Goal: Find specific page/section: Find specific page/section

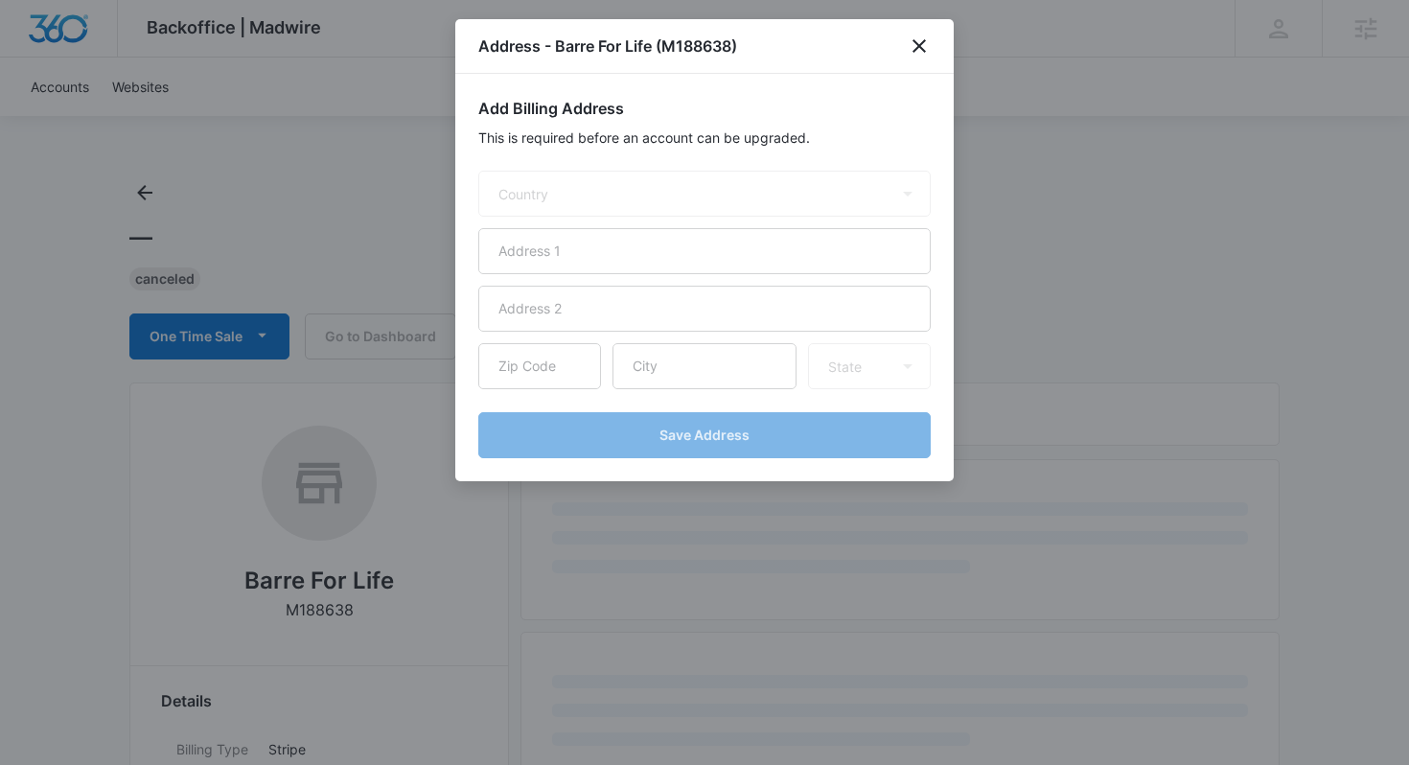
select select "US"
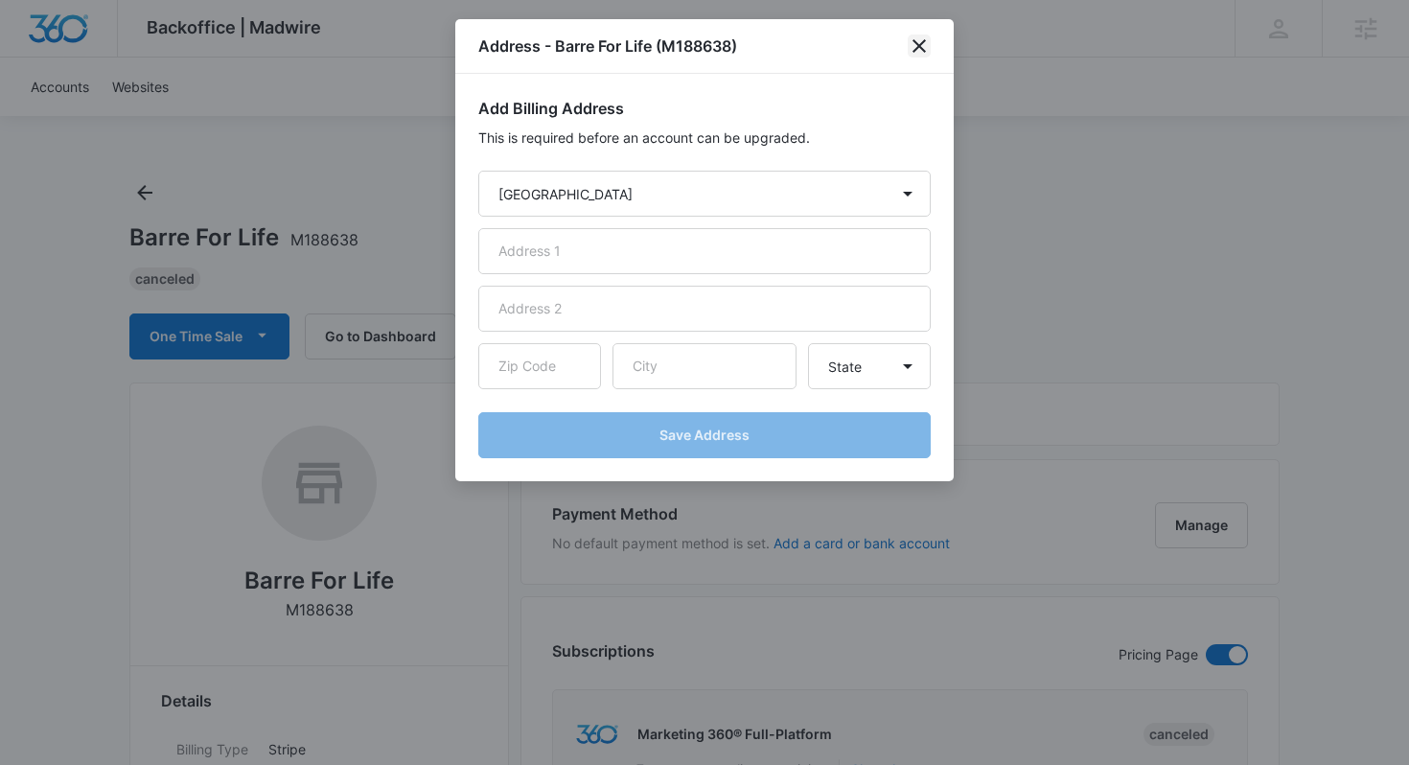
click at [919, 43] on icon "close" at bounding box center [919, 46] width 23 height 23
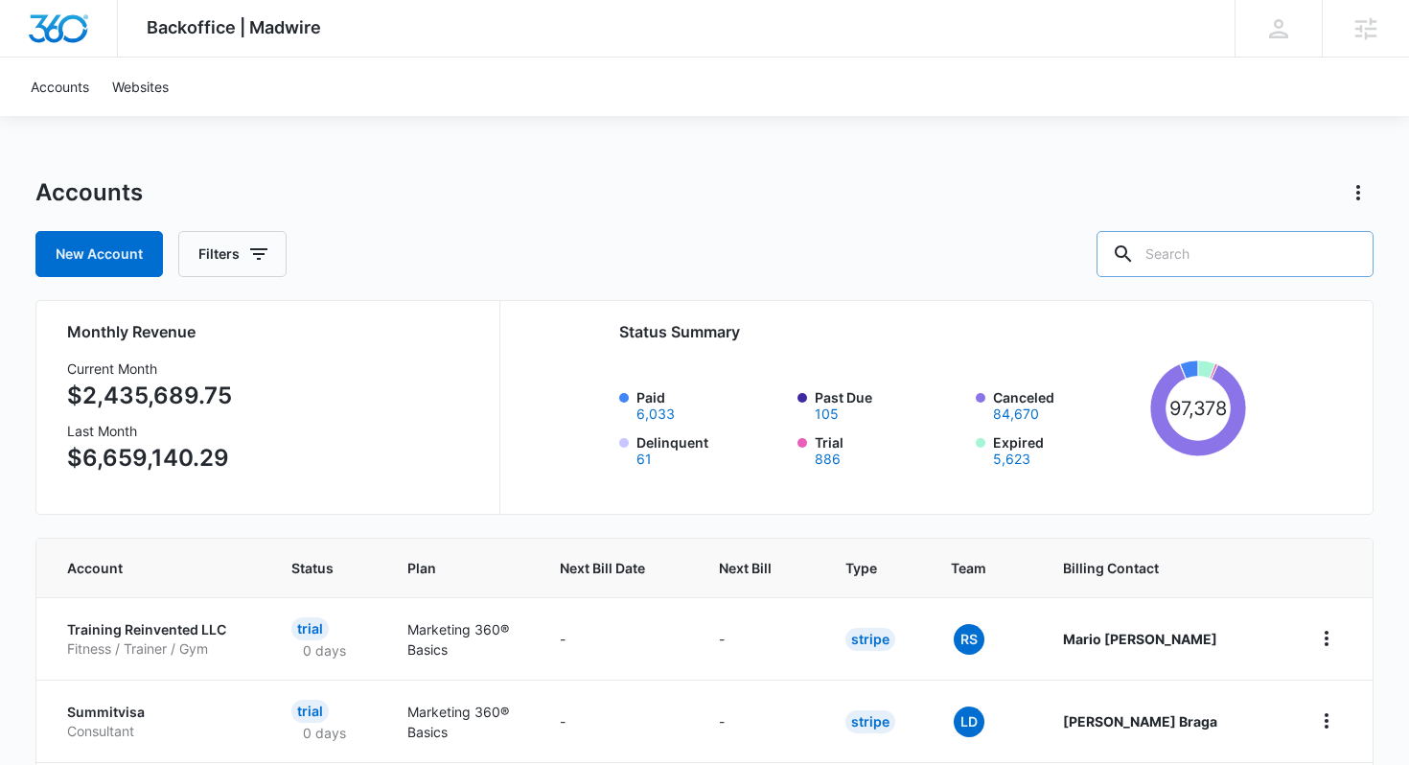
click at [1289, 250] on input "text" at bounding box center [1235, 254] width 277 height 46
type input "studio"
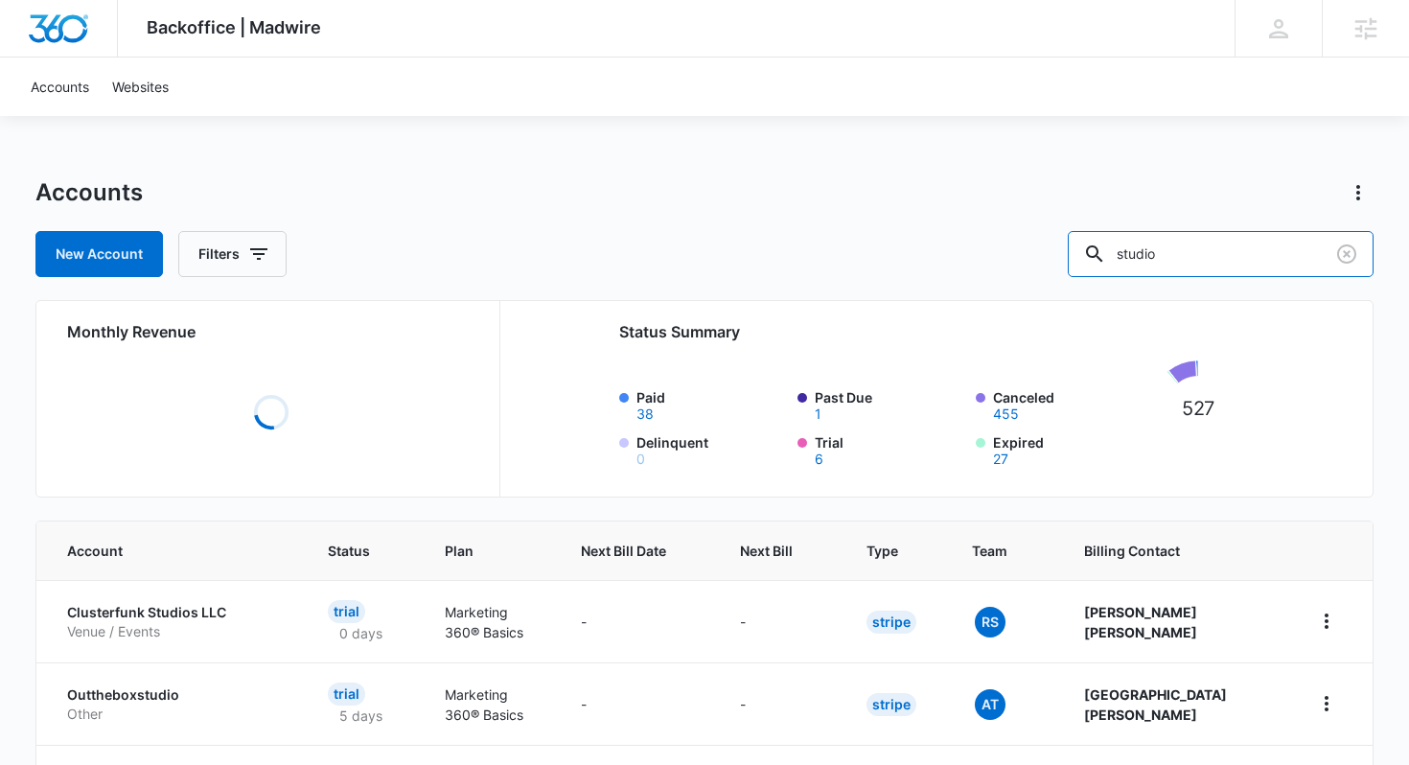
scroll to position [428, 0]
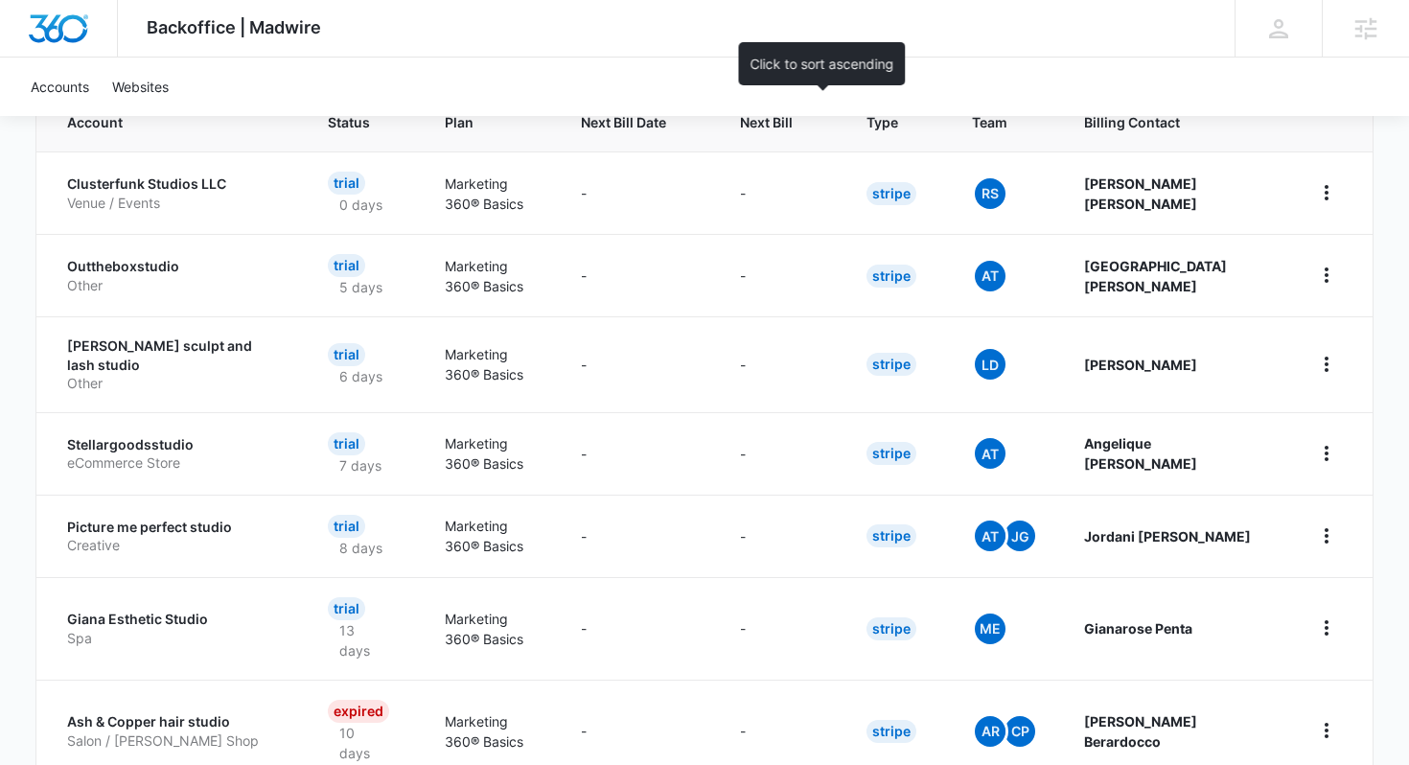
click at [793, 128] on span "Next Bill" at bounding box center [766, 122] width 53 height 20
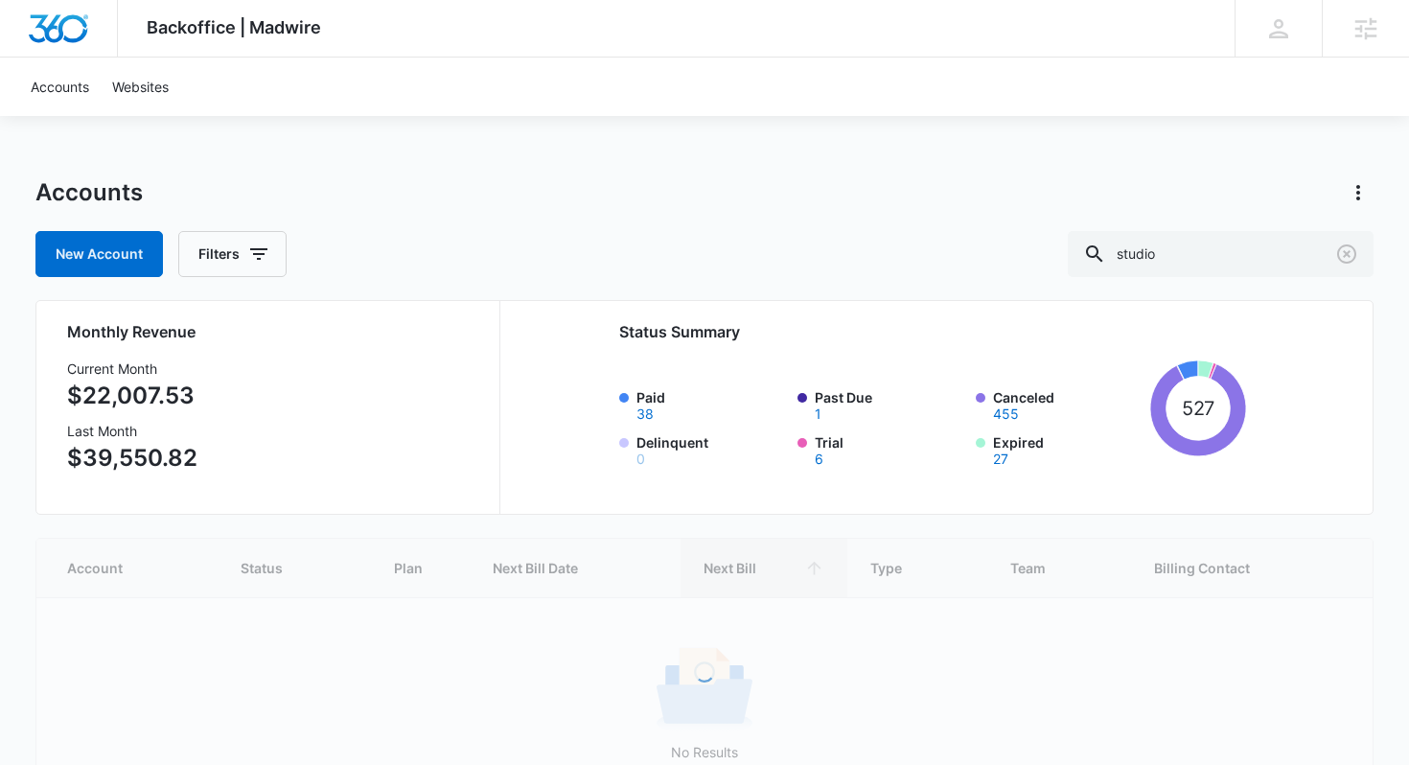
scroll to position [101, 0]
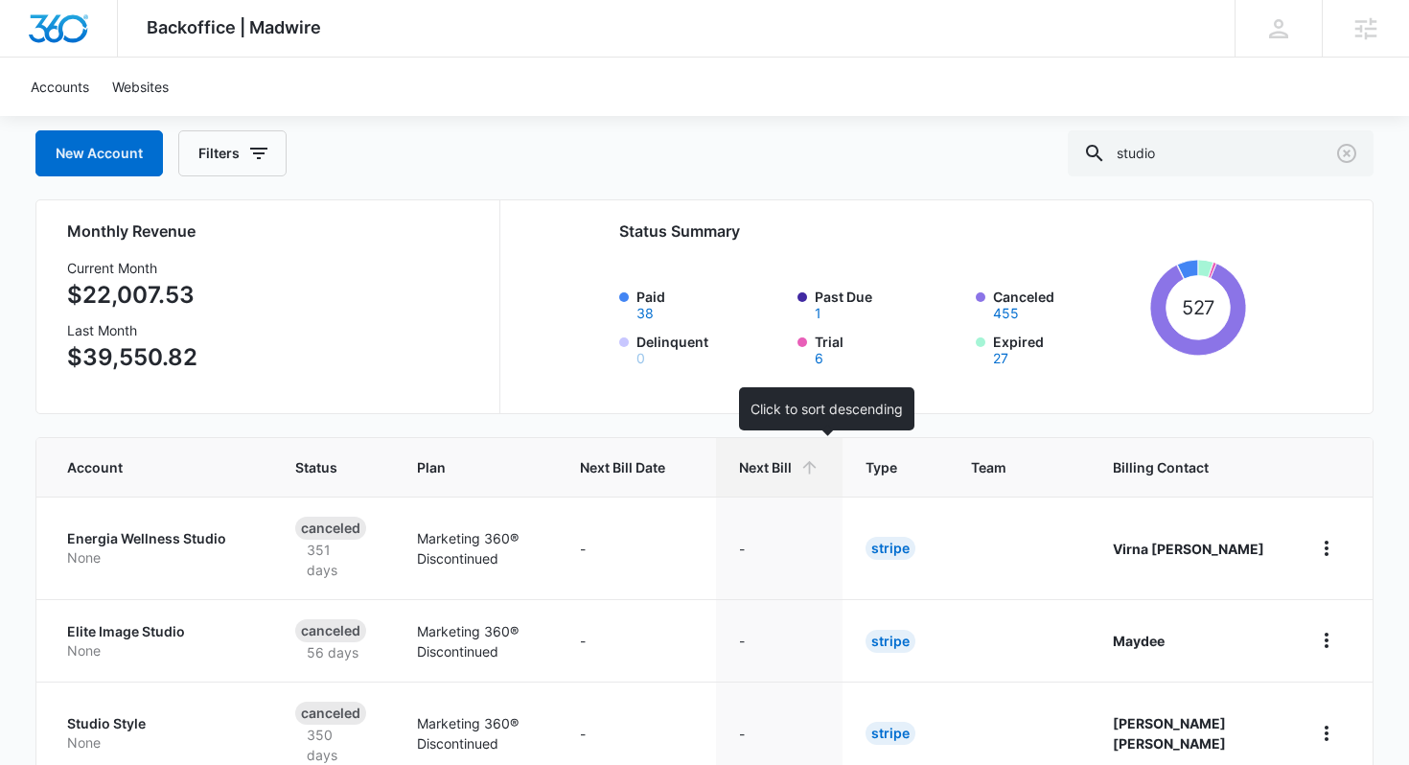
click at [798, 456] on th "Next Bill" at bounding box center [779, 467] width 127 height 58
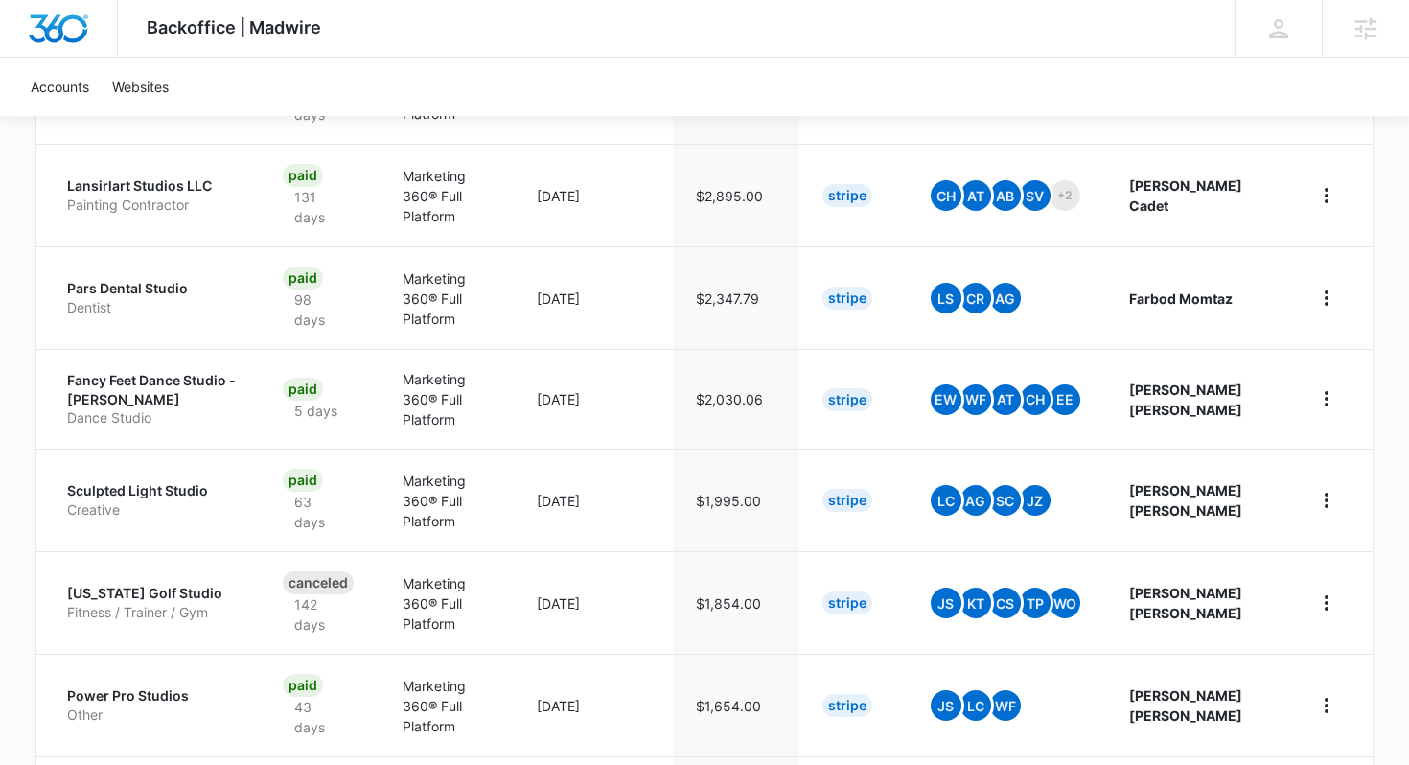
scroll to position [814, 0]
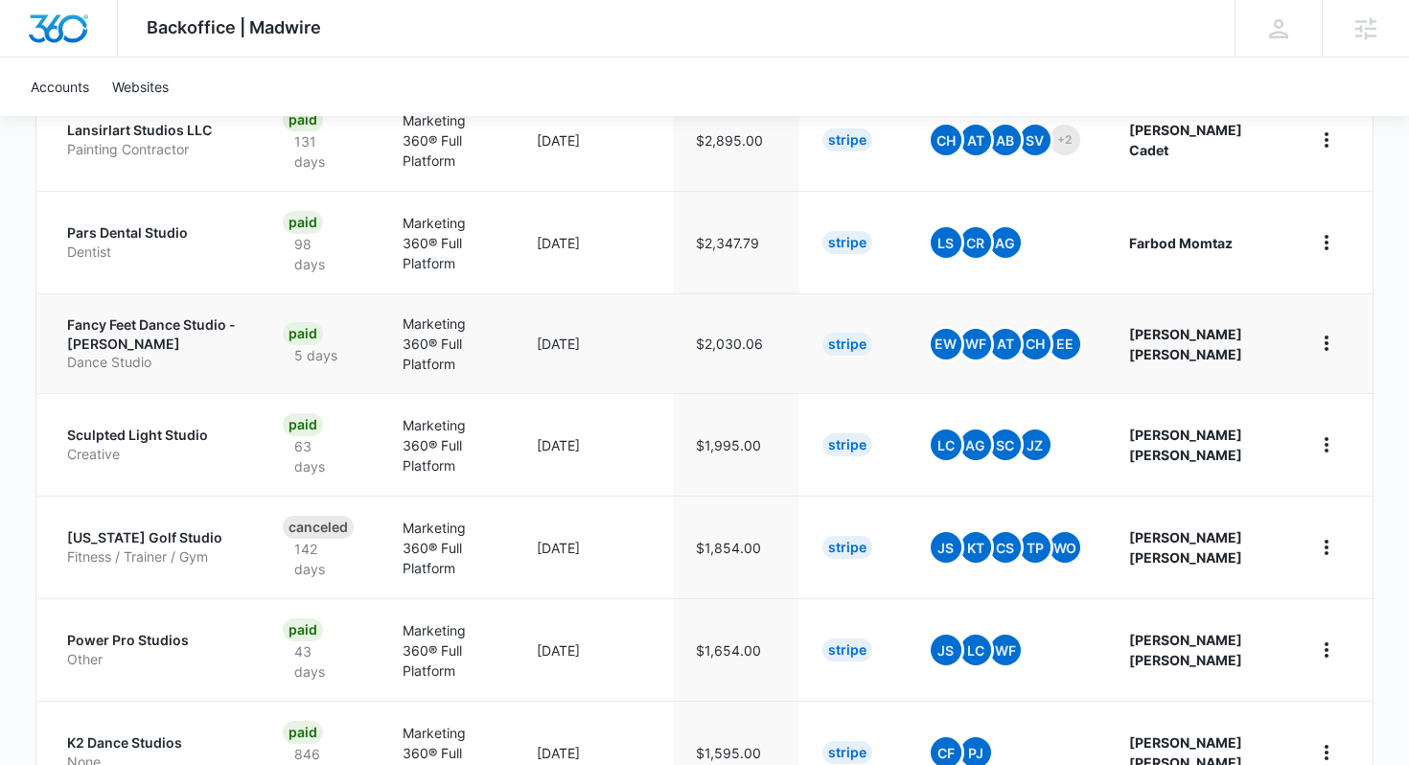
click at [178, 315] on p "Fancy Feet Dance Studio - Troy" at bounding box center [152, 333] width 171 height 37
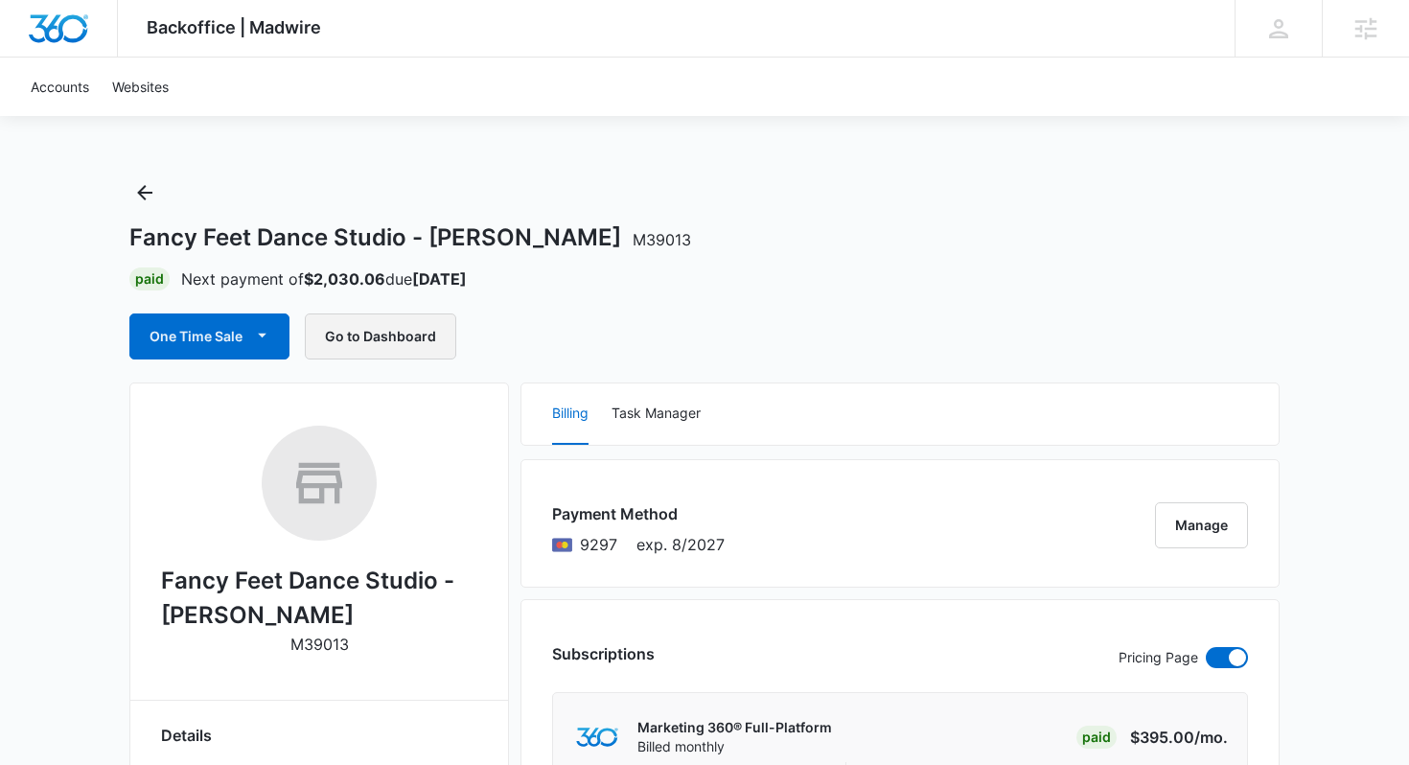
click at [379, 343] on button "Go to Dashboard" at bounding box center [380, 336] width 151 height 46
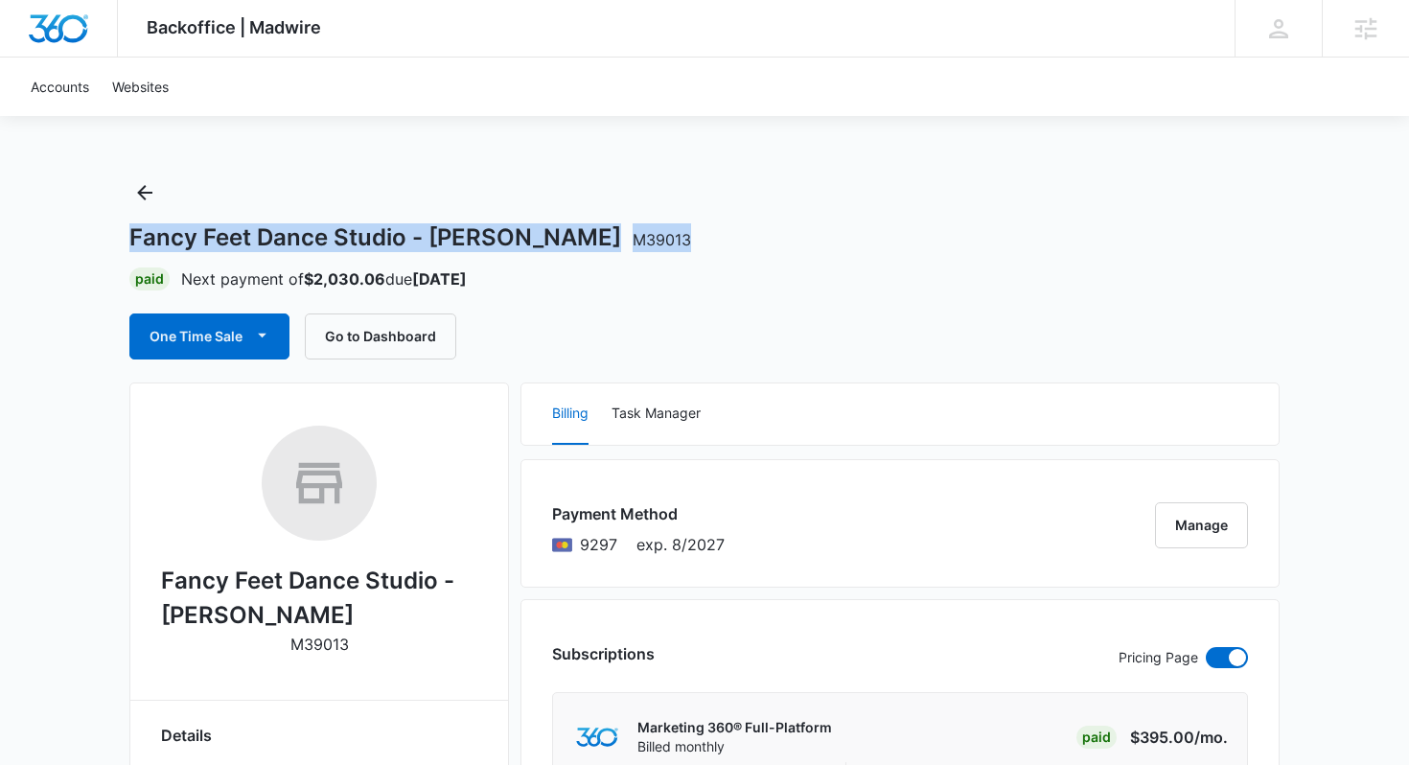
drag, startPoint x: 562, startPoint y: 237, endPoint x: 119, endPoint y: 232, distance: 442.9
copy h1 "Fancy Feet Dance Studio - Troy M39013"
click at [135, 188] on icon "Back" at bounding box center [144, 192] width 23 height 23
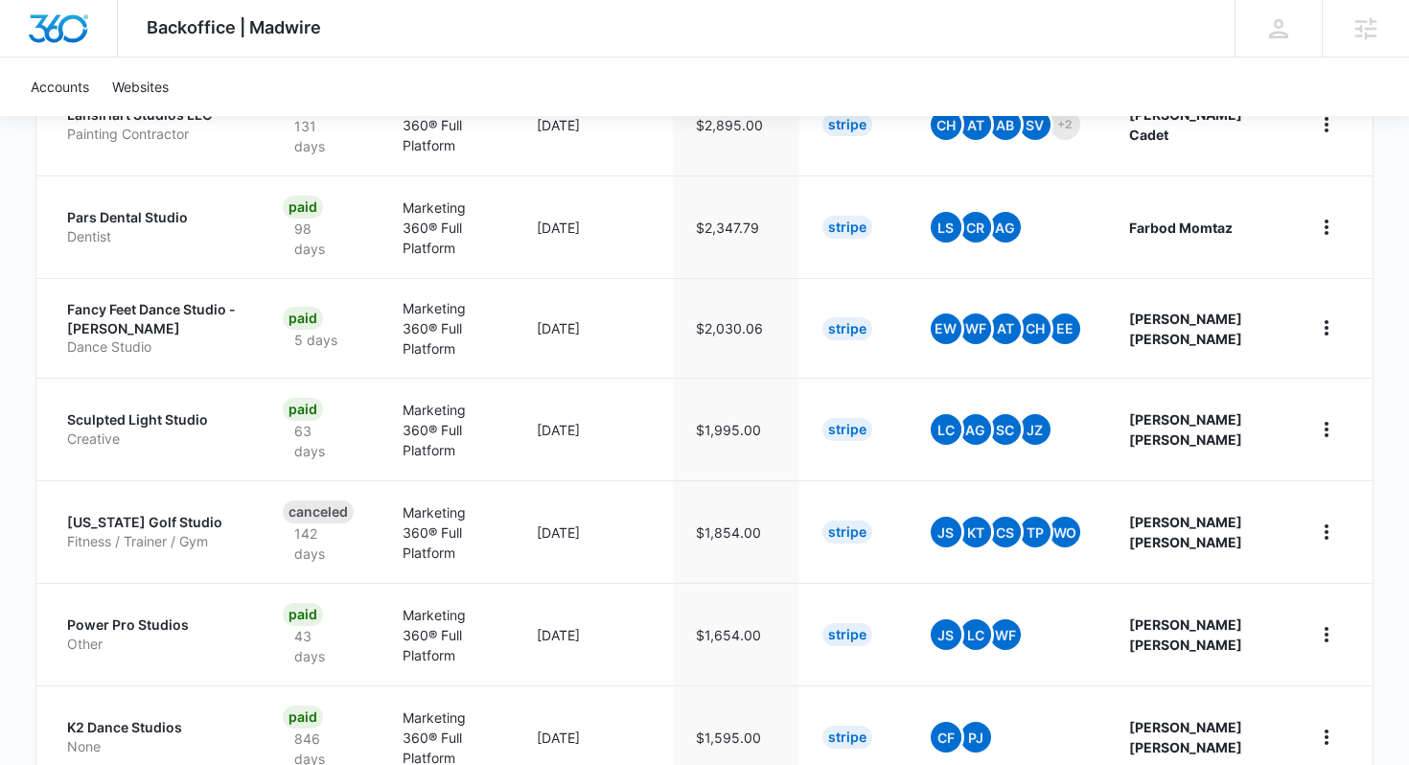
scroll to position [865, 0]
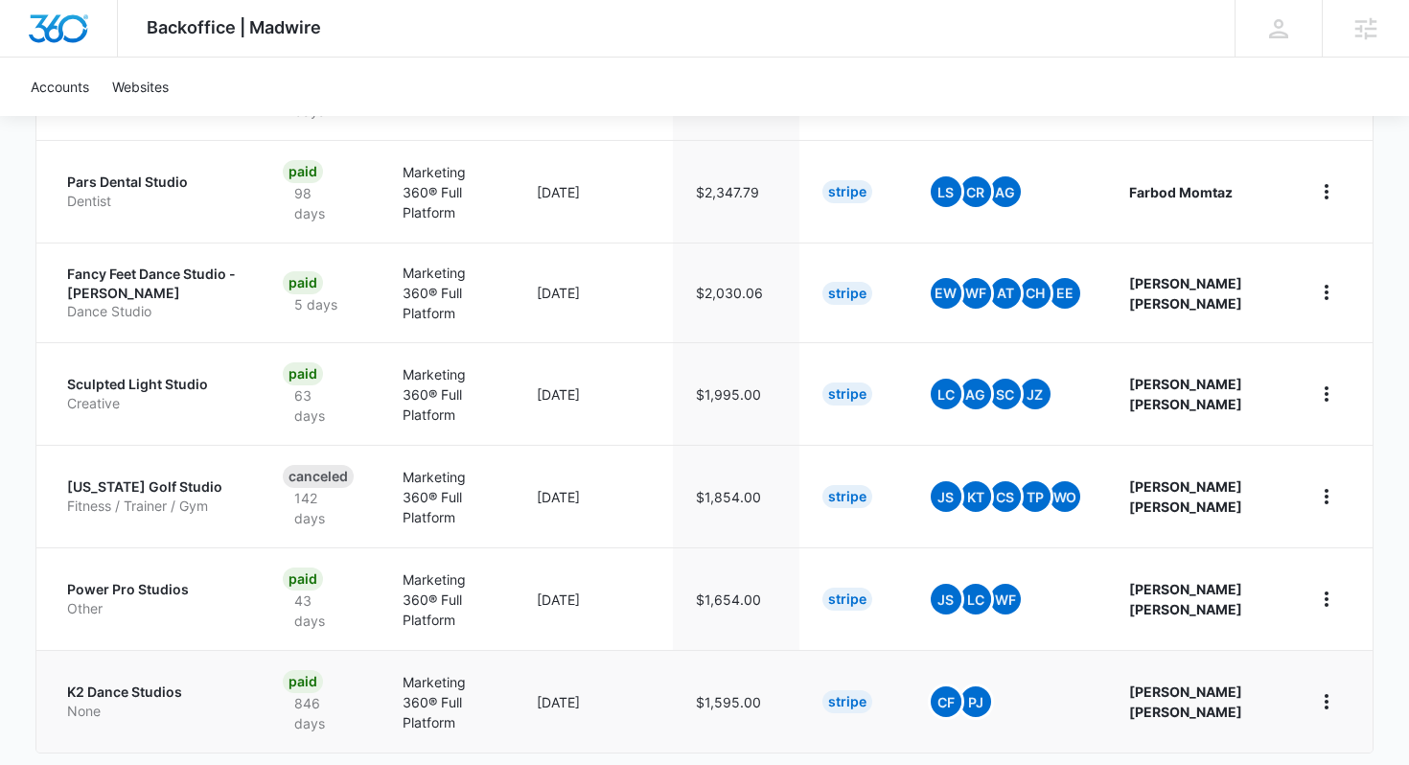
click at [141, 682] on p "K2 Dance Studios" at bounding box center [152, 691] width 171 height 19
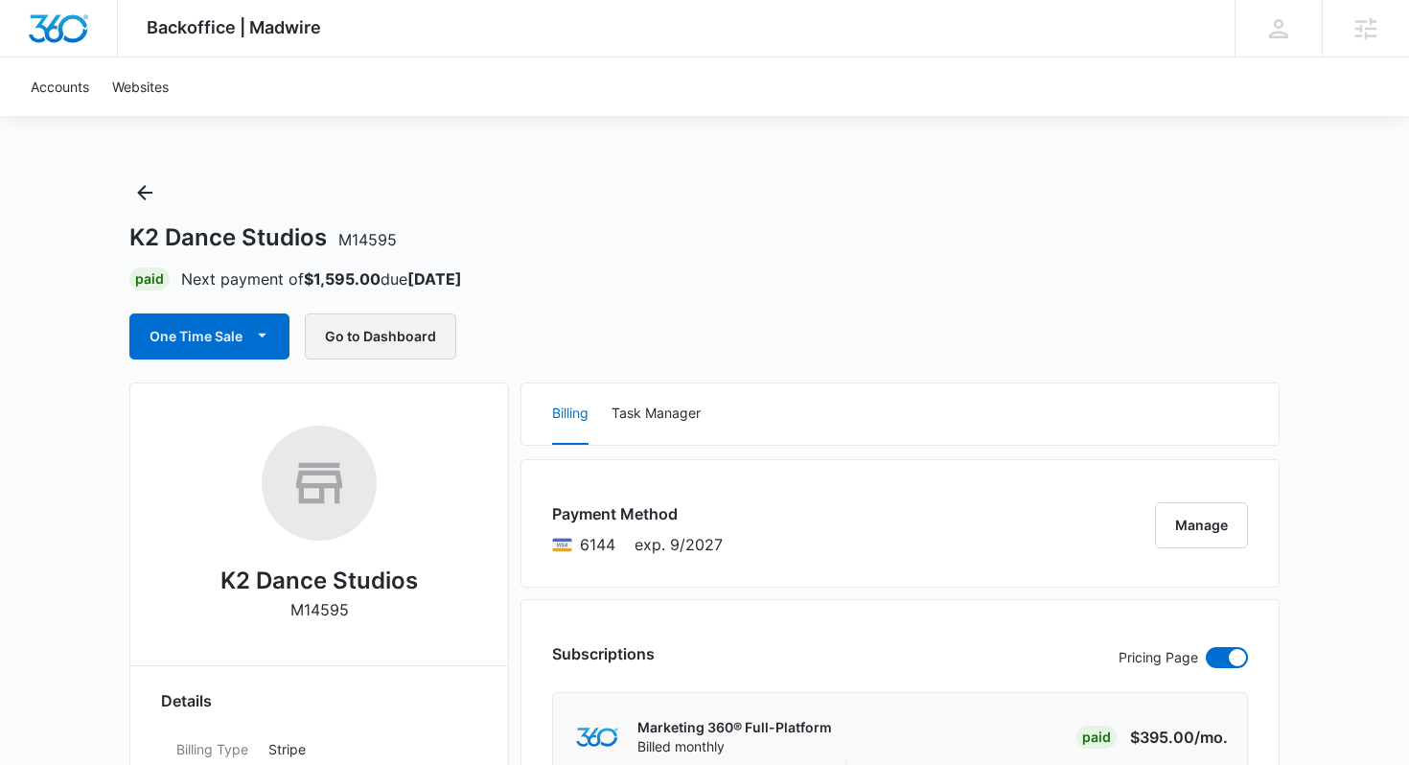
click at [404, 346] on button "Go to Dashboard" at bounding box center [380, 336] width 151 height 46
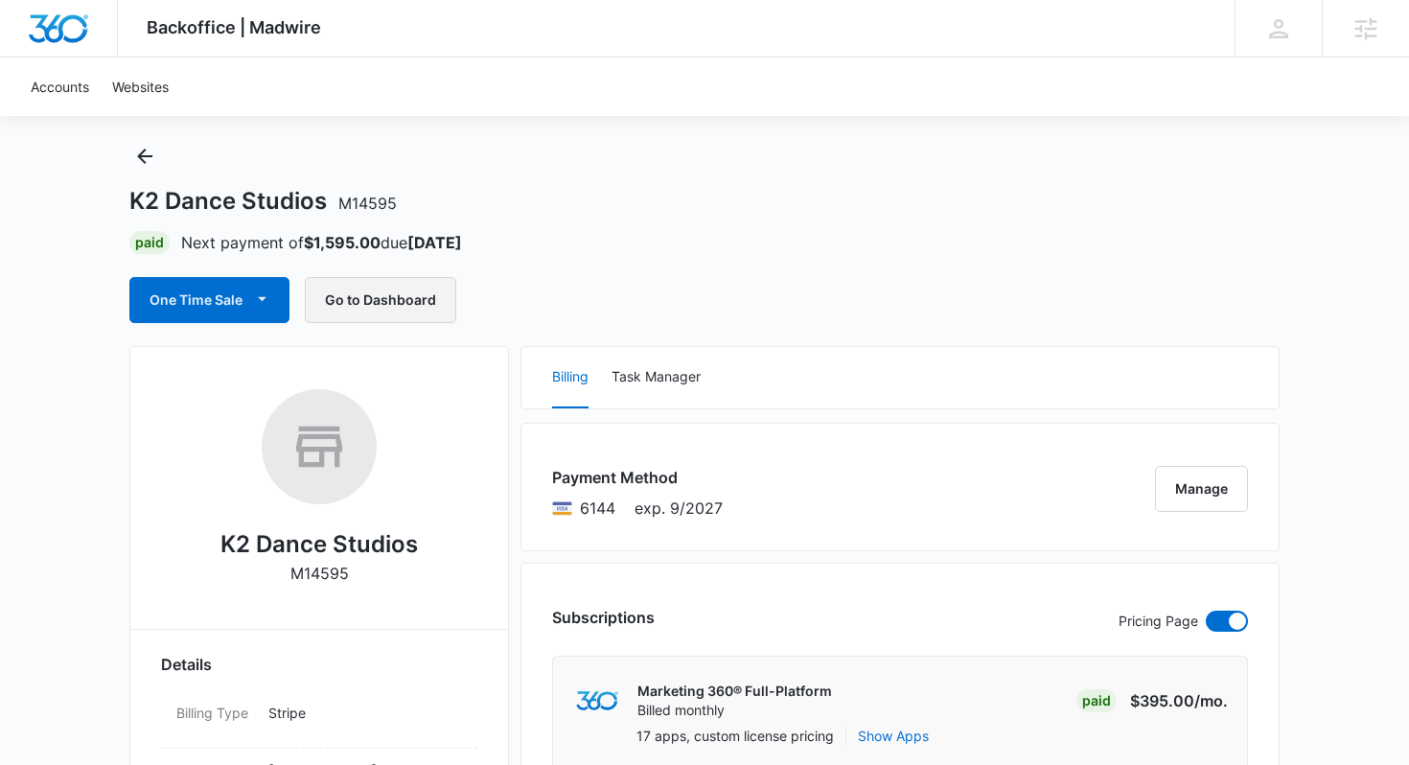
scroll to position [35, 0]
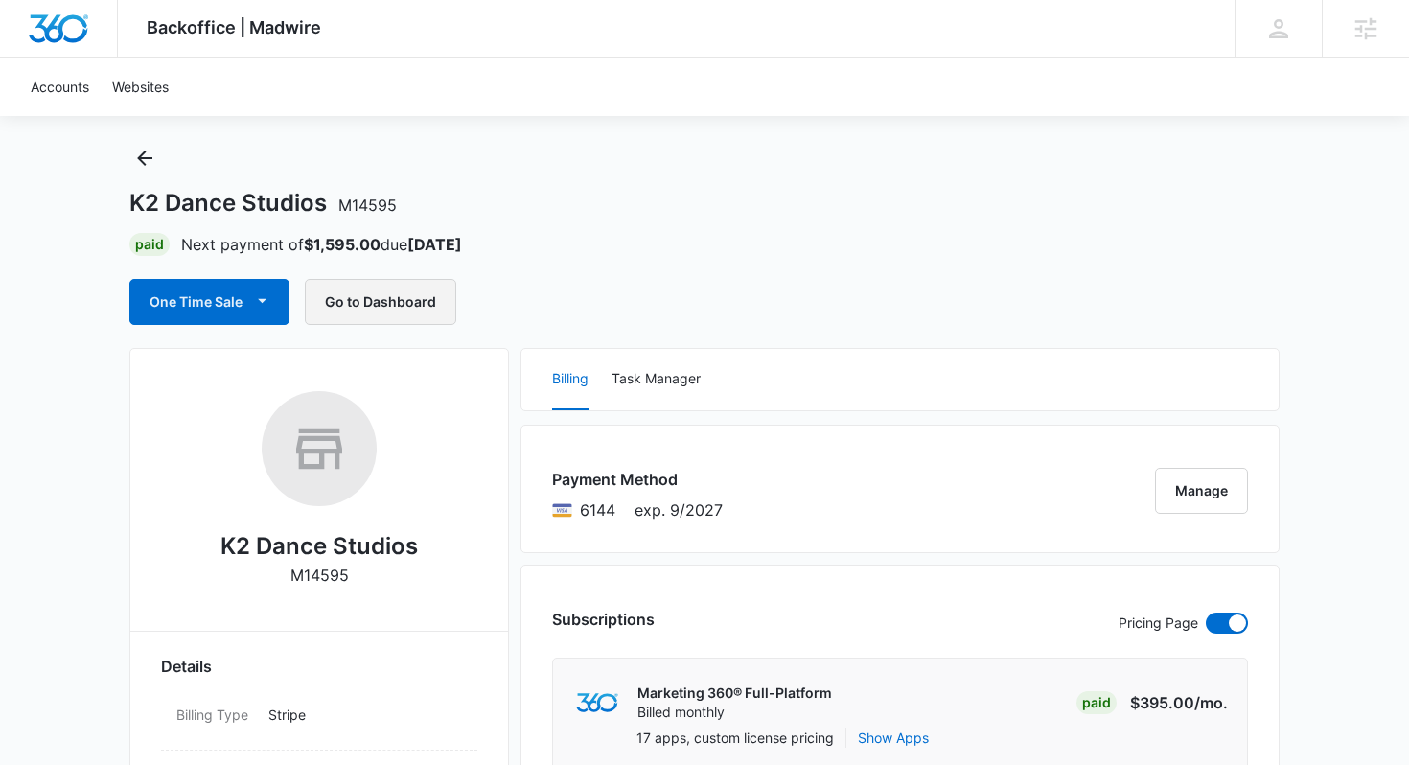
click at [383, 304] on button "Go to Dashboard" at bounding box center [380, 302] width 151 height 46
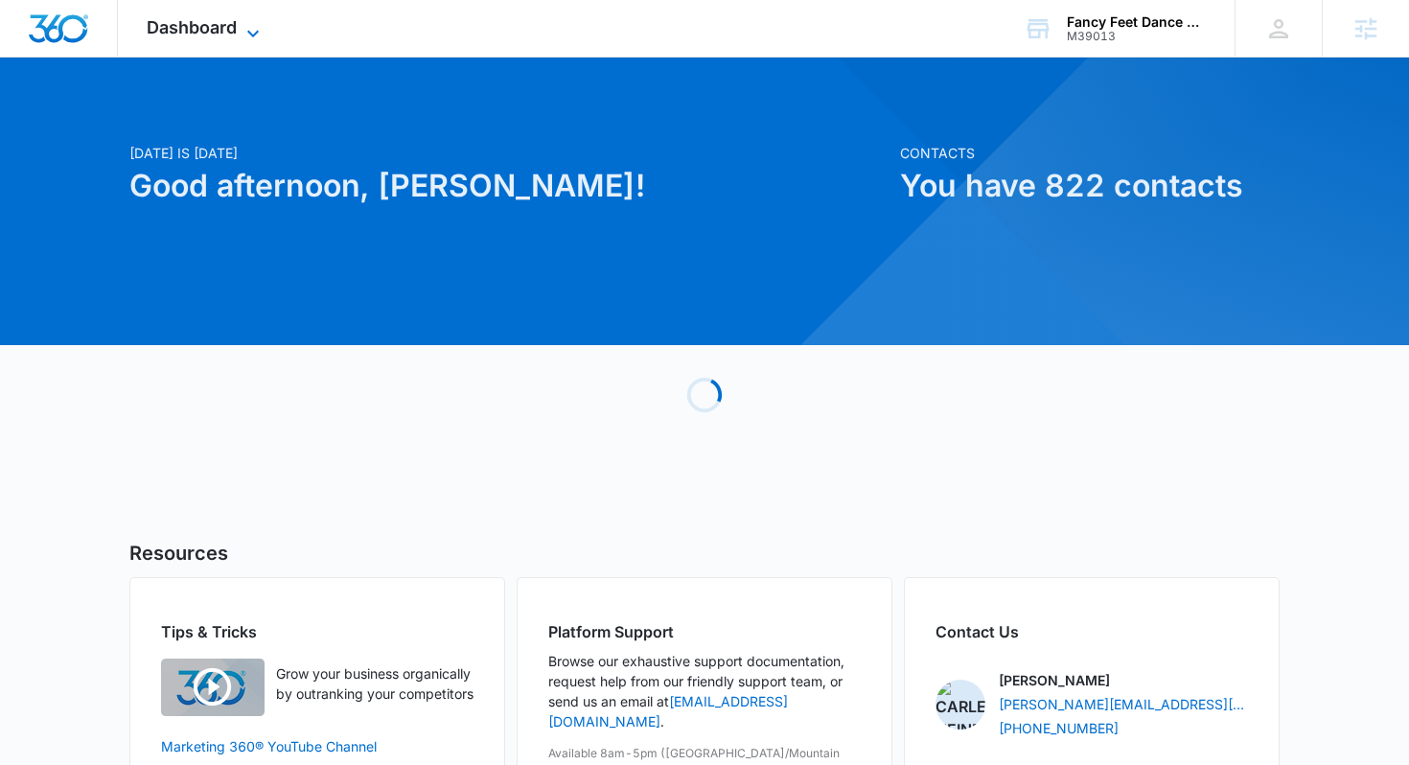
click at [200, 32] on span "Dashboard" at bounding box center [192, 27] width 90 height 20
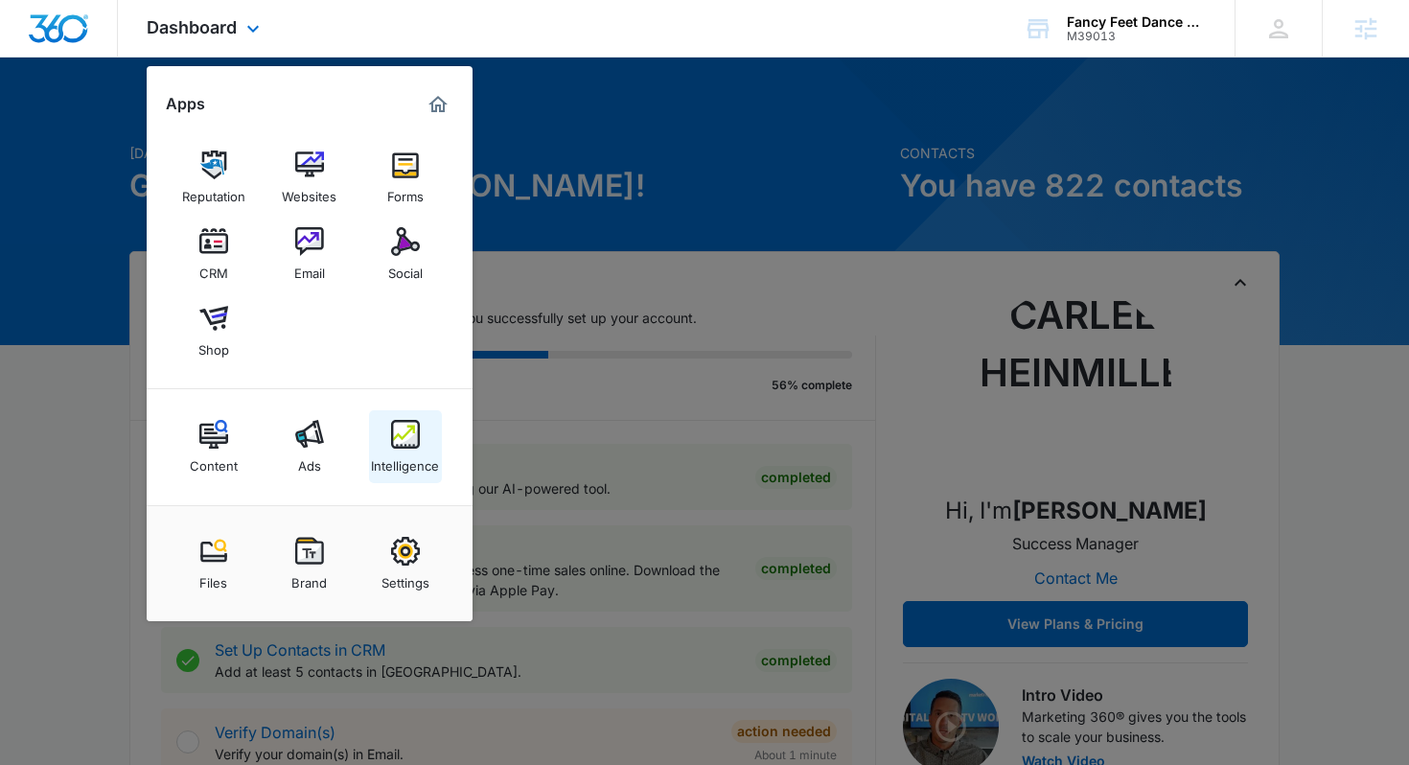
click at [405, 454] on div "Intelligence" at bounding box center [405, 461] width 68 height 25
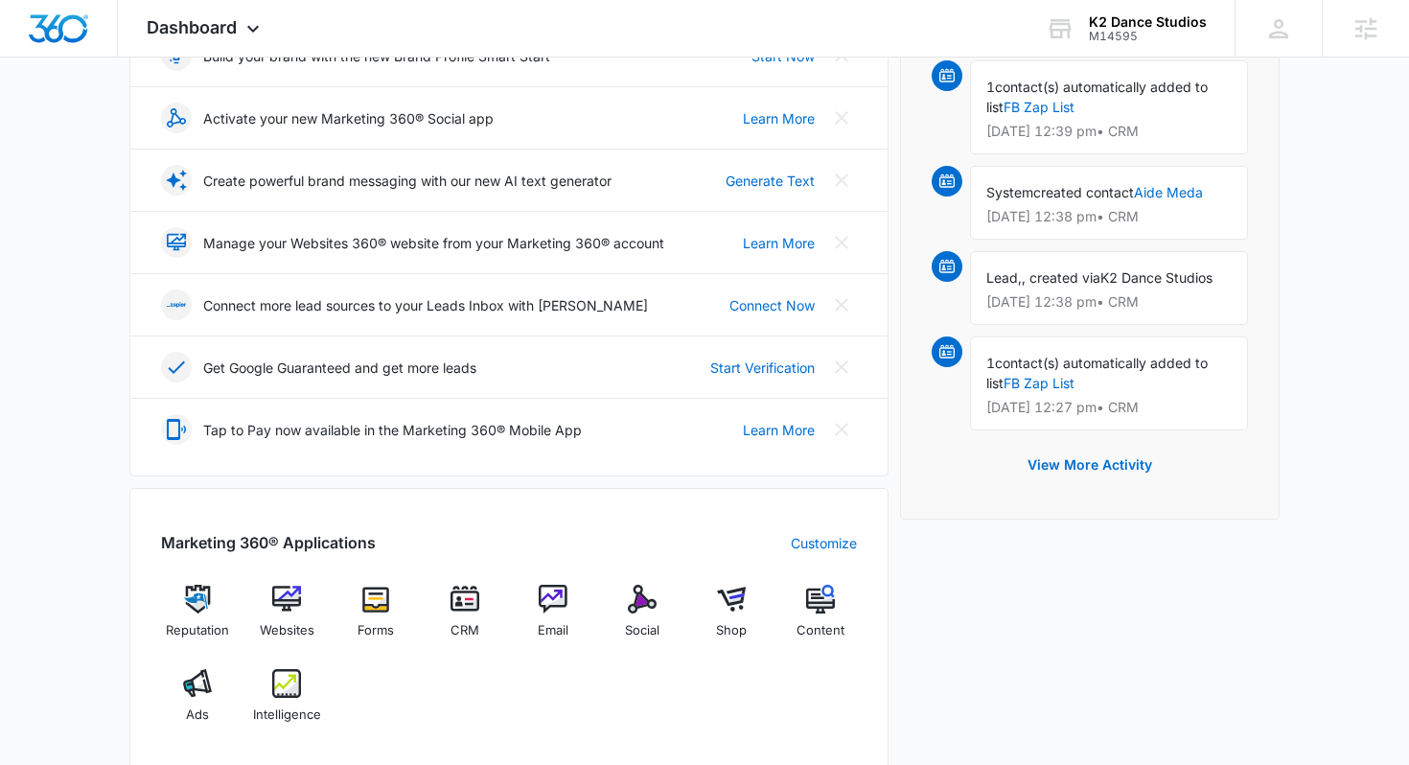
scroll to position [603, 0]
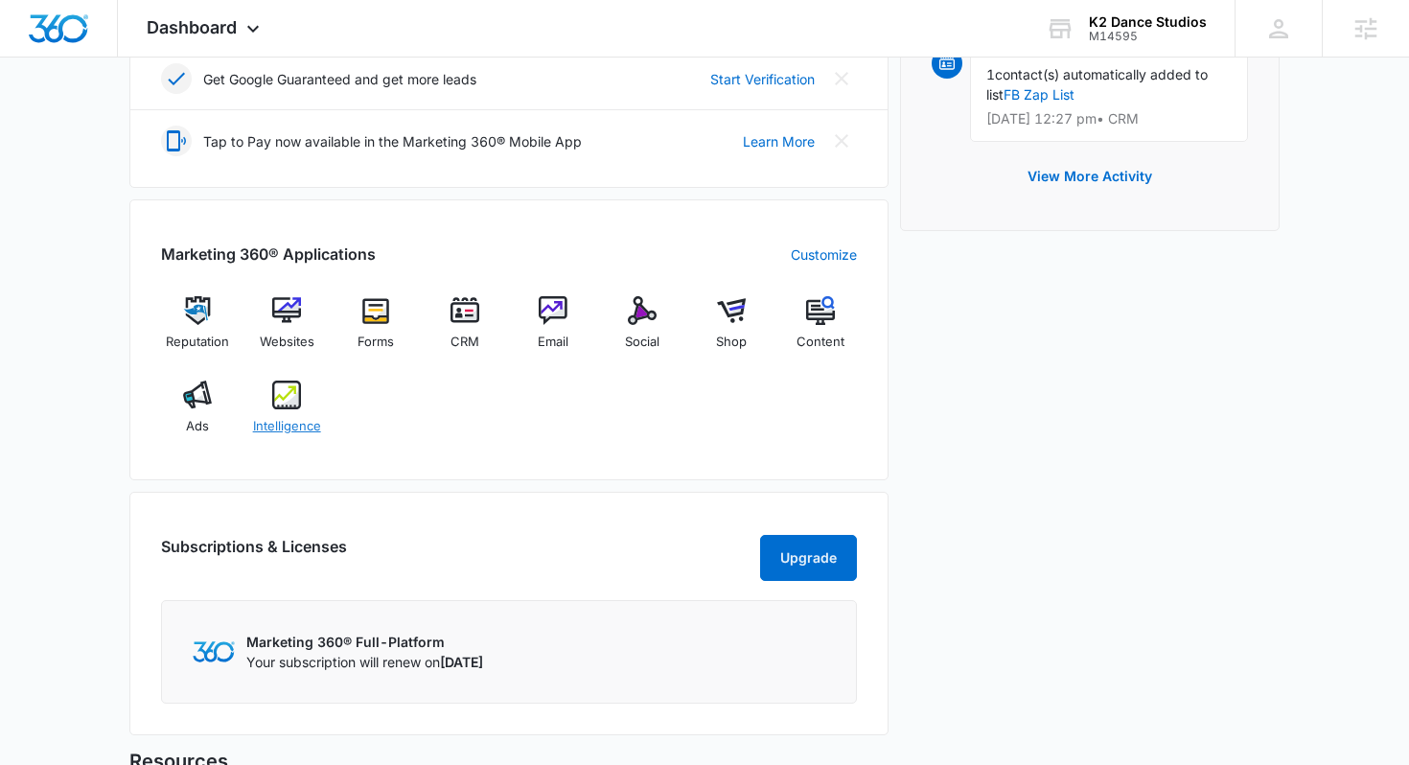
click at [317, 410] on div "Intelligence" at bounding box center [287, 415] width 74 height 69
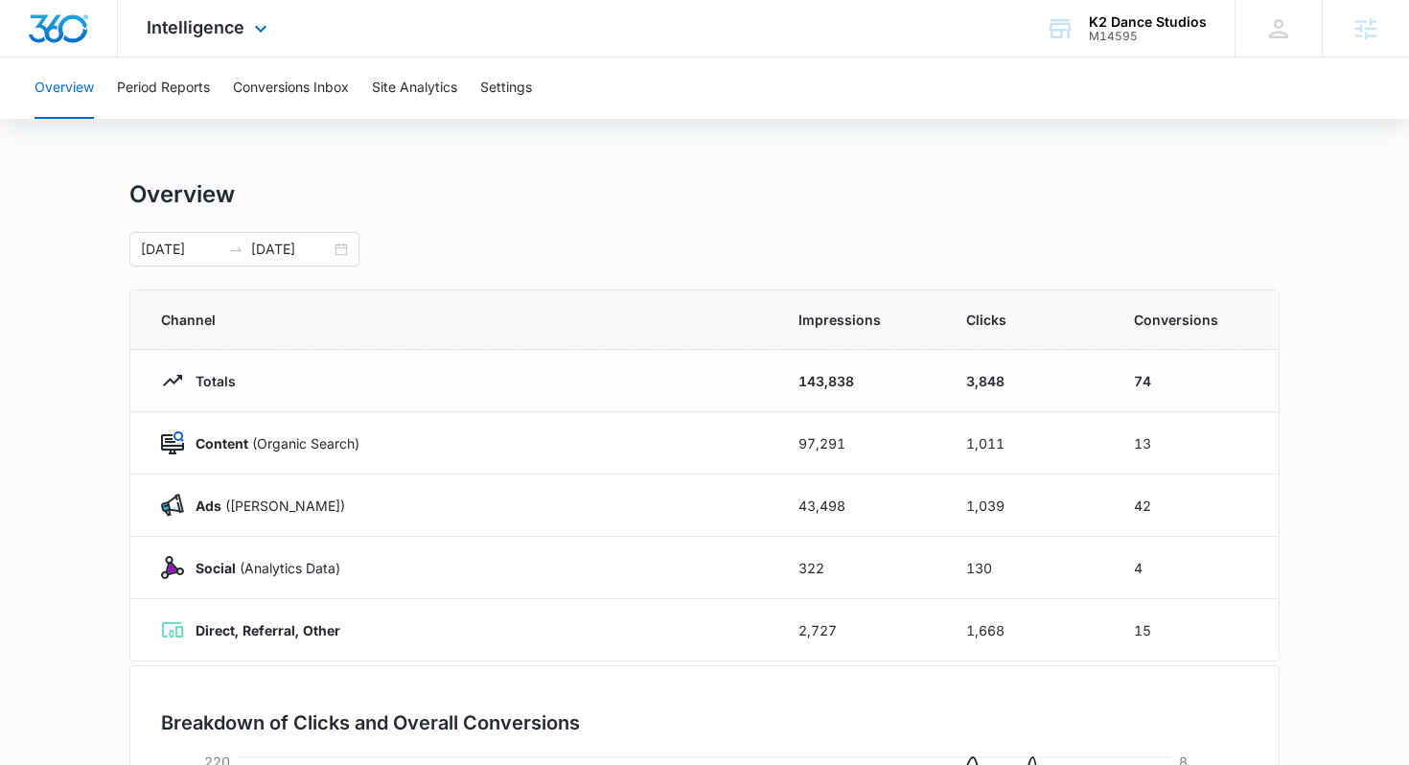
scroll to position [422, 0]
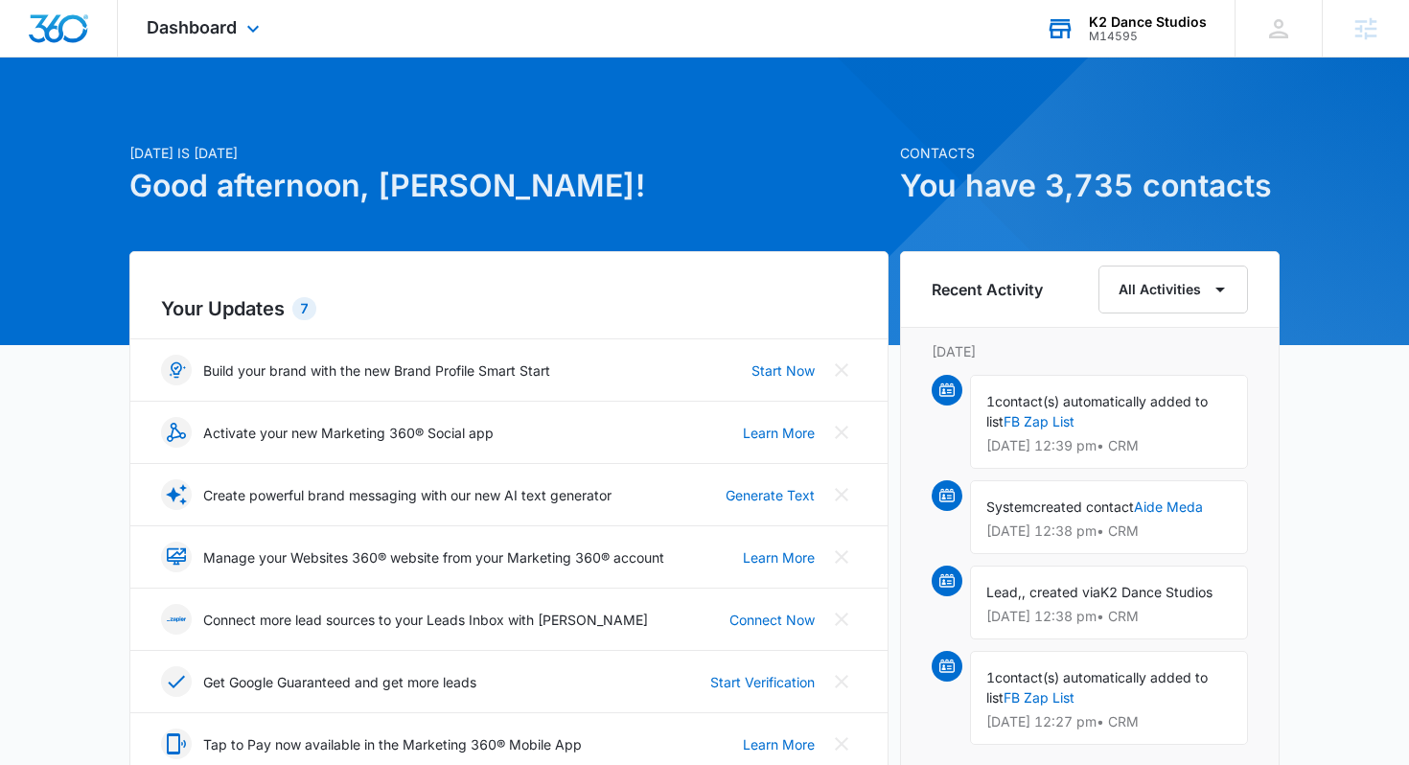
click at [1118, 35] on div "M14595" at bounding box center [1148, 36] width 118 height 13
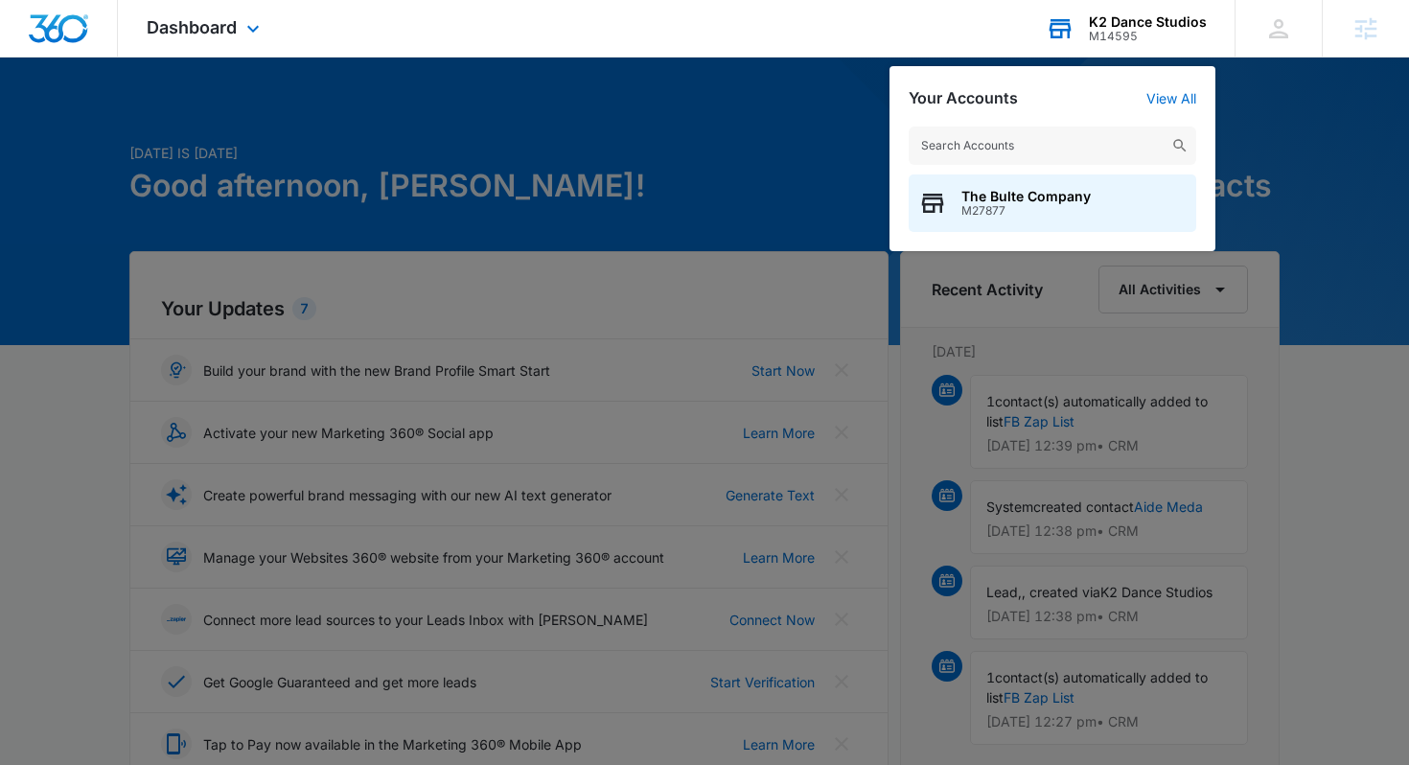
click at [957, 138] on input "text" at bounding box center [1053, 146] width 288 height 38
type input "barre"
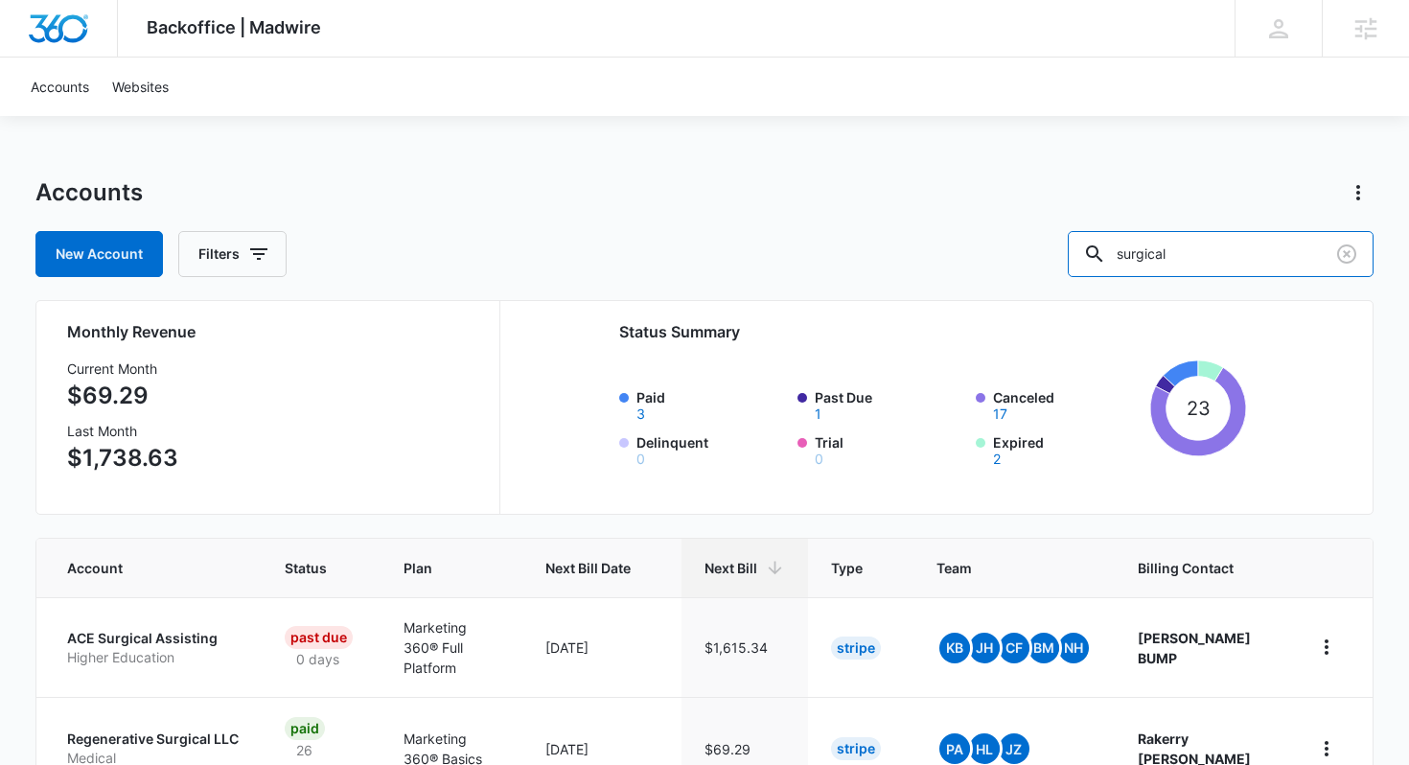
drag, startPoint x: 1256, startPoint y: 263, endPoint x: 1025, endPoint y: 229, distance: 233.4
click at [1025, 229] on div "Accounts New Account Filters surgical" at bounding box center [704, 227] width 1339 height 100
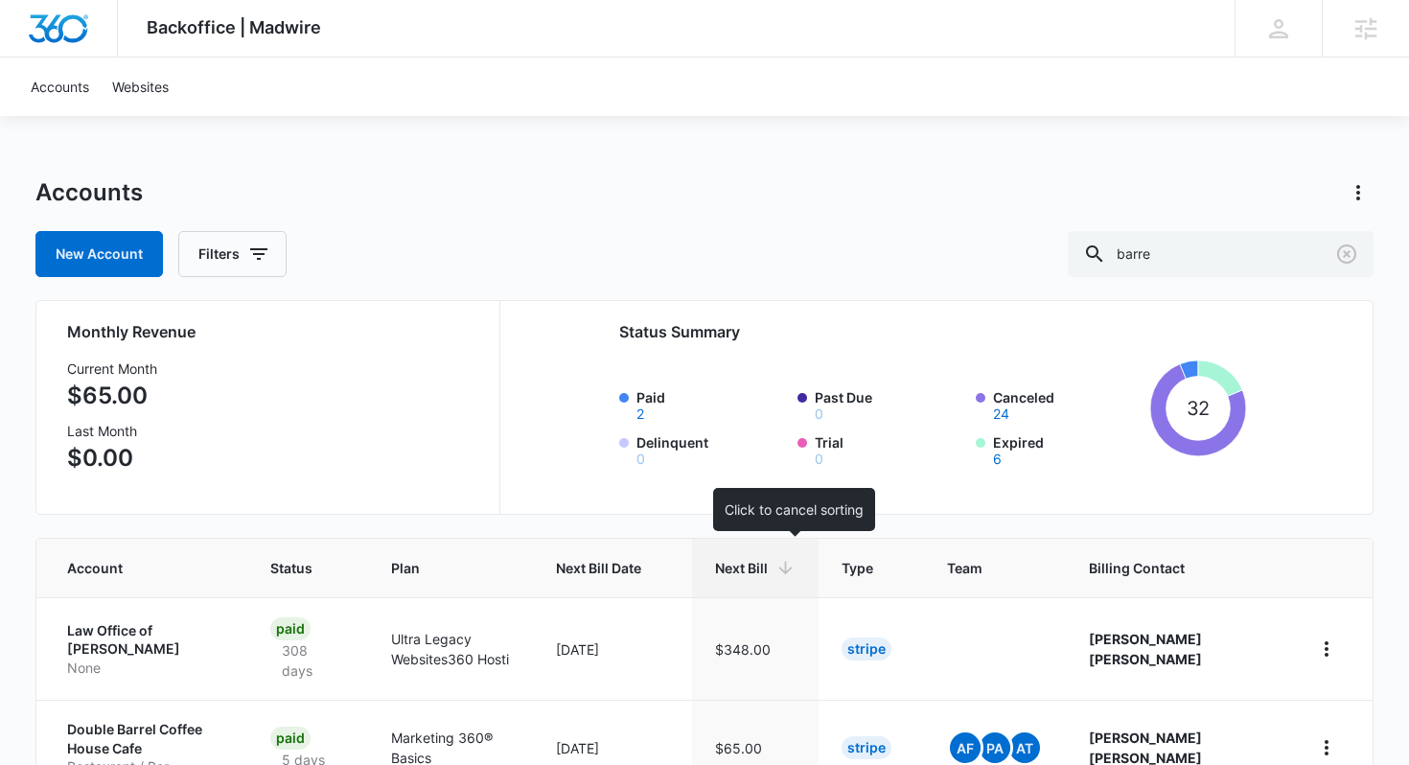
click at [781, 555] on th "Next Bill" at bounding box center [755, 568] width 127 height 58
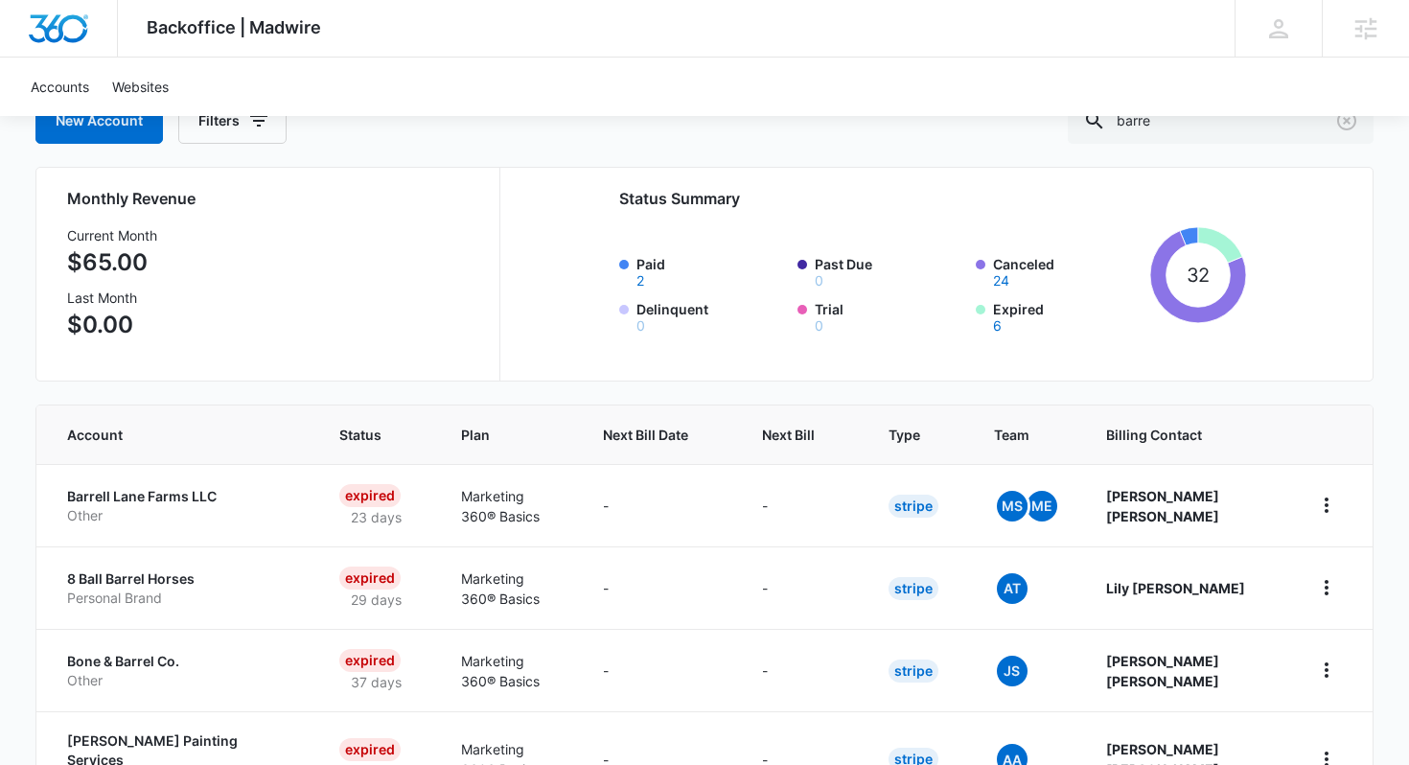
scroll to position [134, 0]
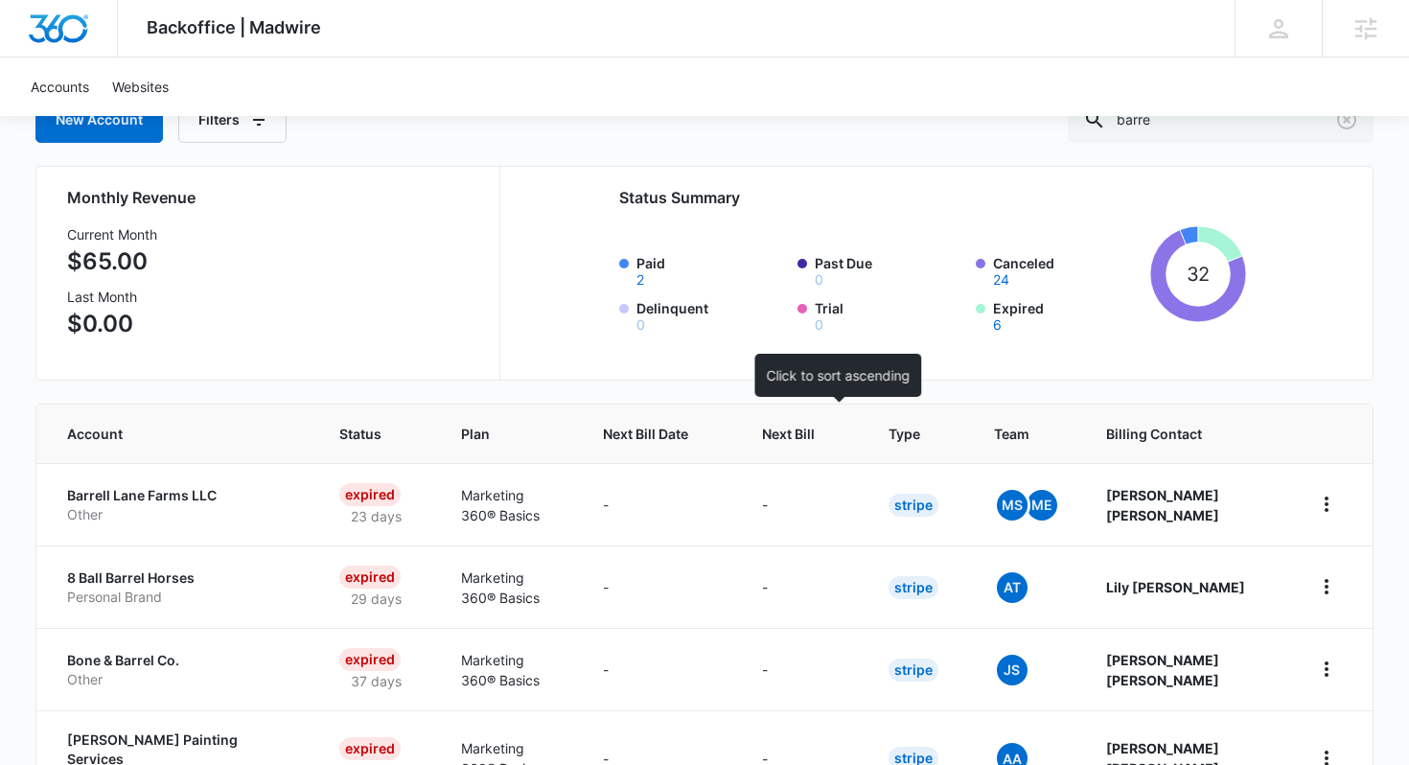
click at [820, 444] on th "Next Bill" at bounding box center [802, 433] width 127 height 58
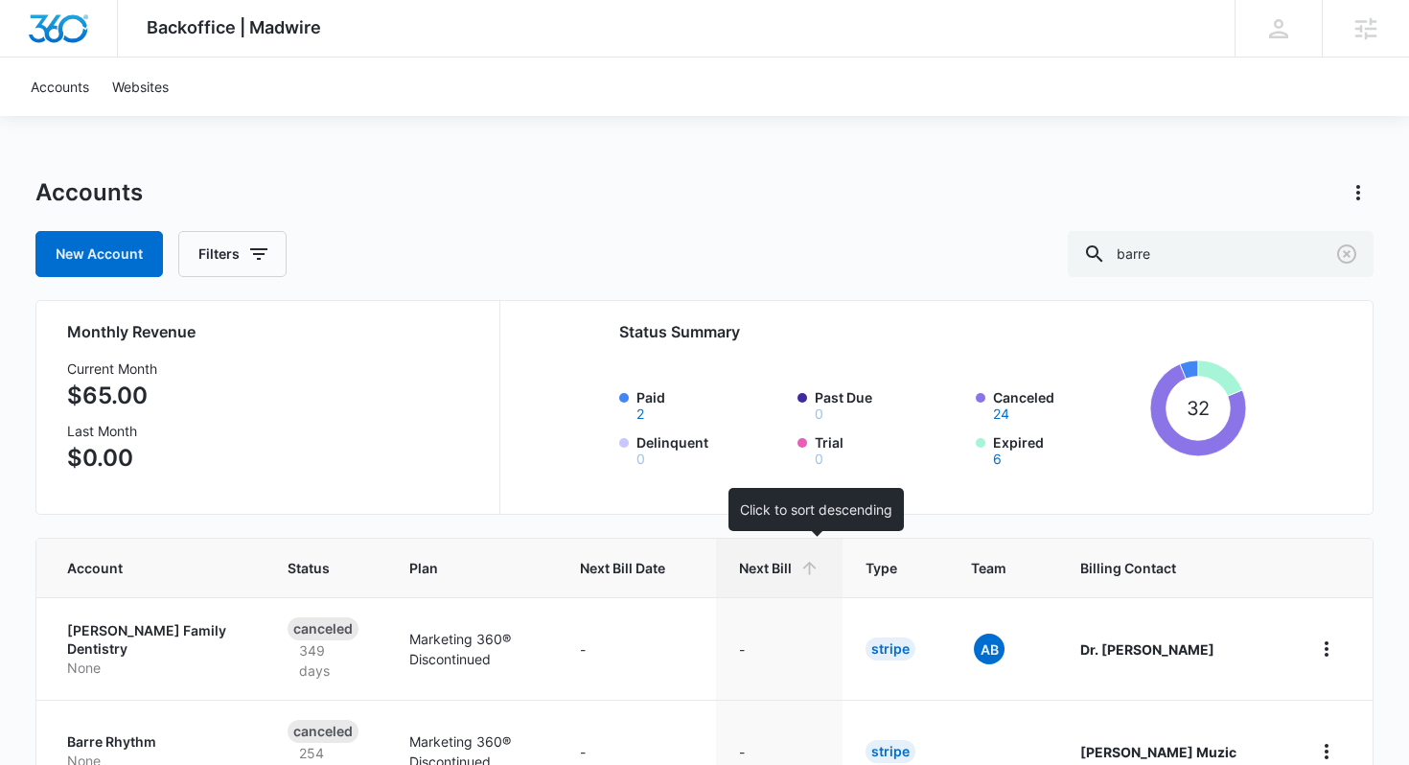
click at [792, 568] on span "Next Bill" at bounding box center [765, 568] width 53 height 20
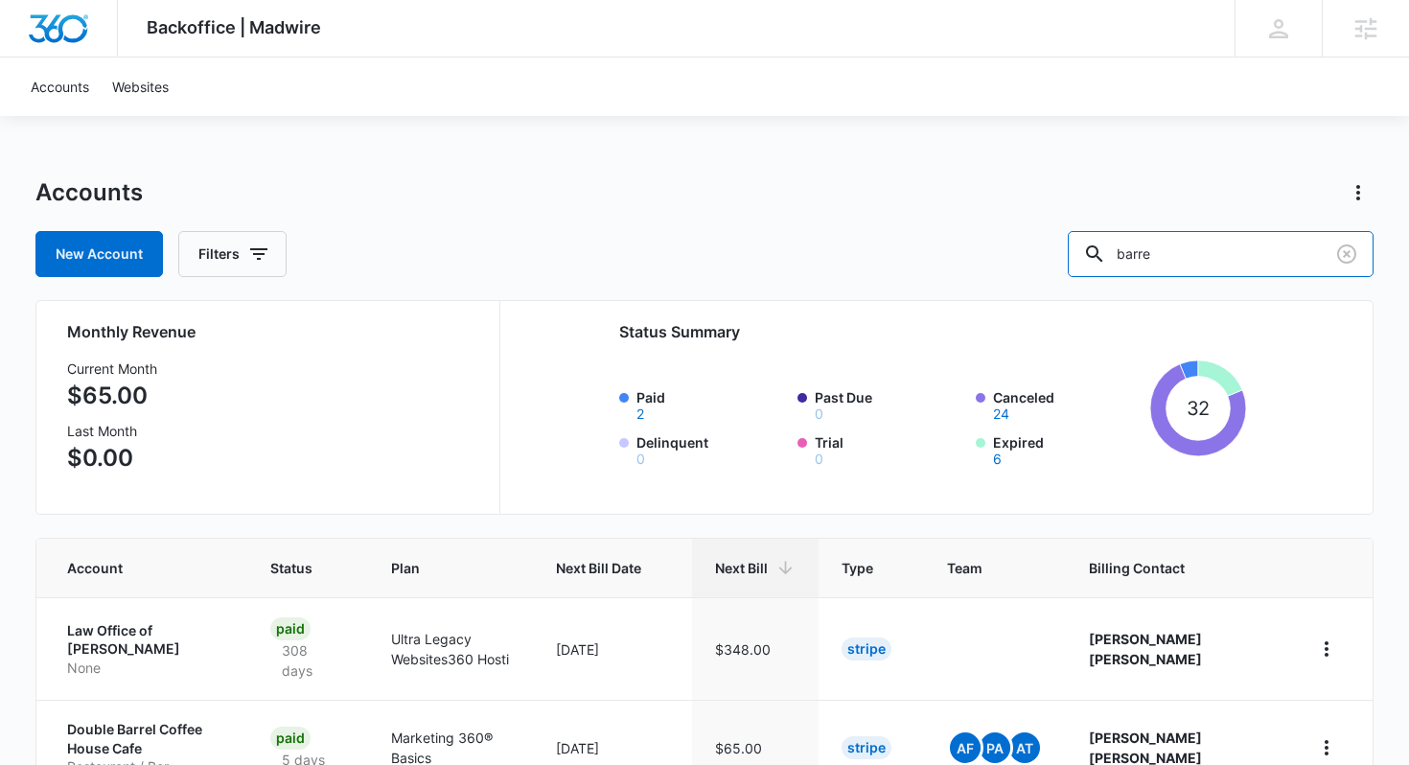
drag, startPoint x: 1221, startPoint y: 255, endPoint x: 1097, endPoint y: 230, distance: 127.1
click at [1097, 231] on div "New Account Filters barre" at bounding box center [704, 254] width 1339 height 46
type input "fit"
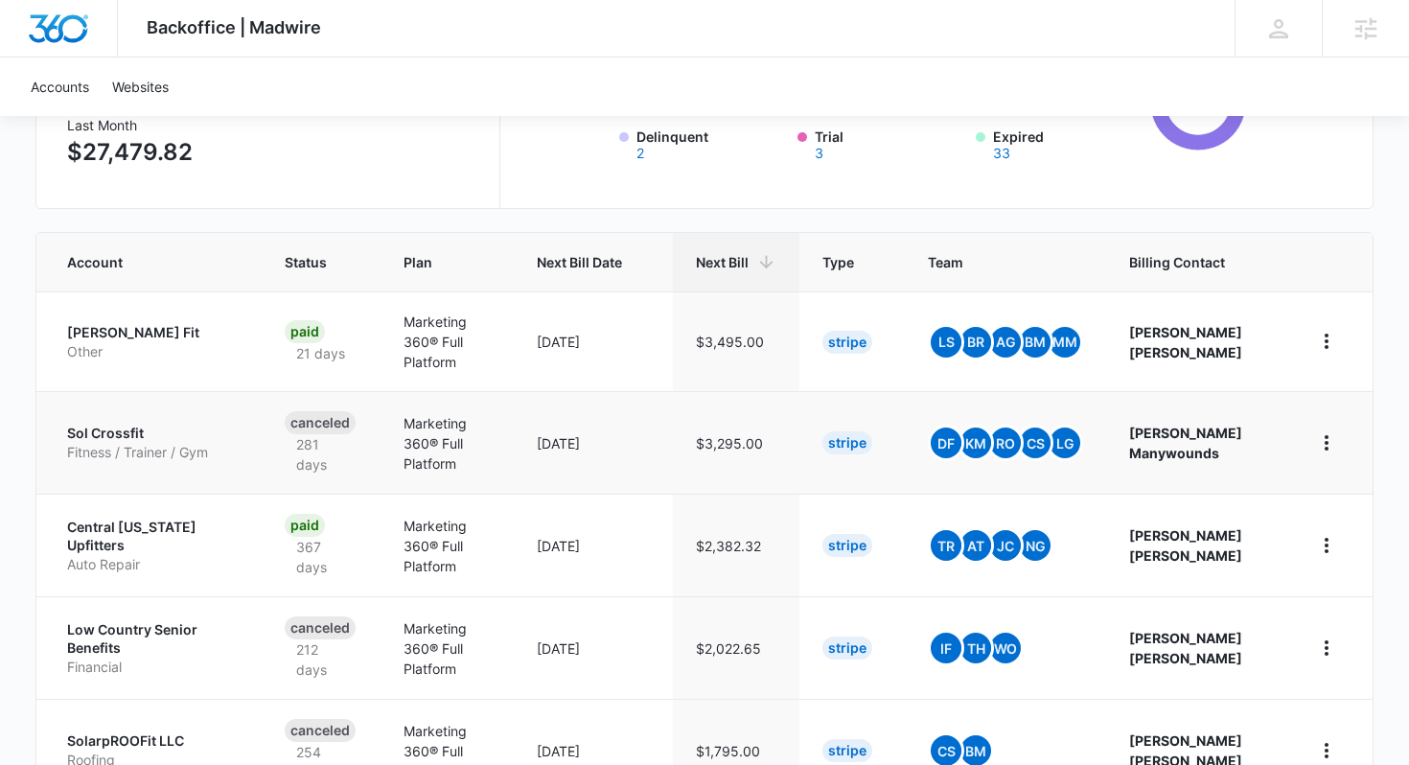
scroll to position [308, 0]
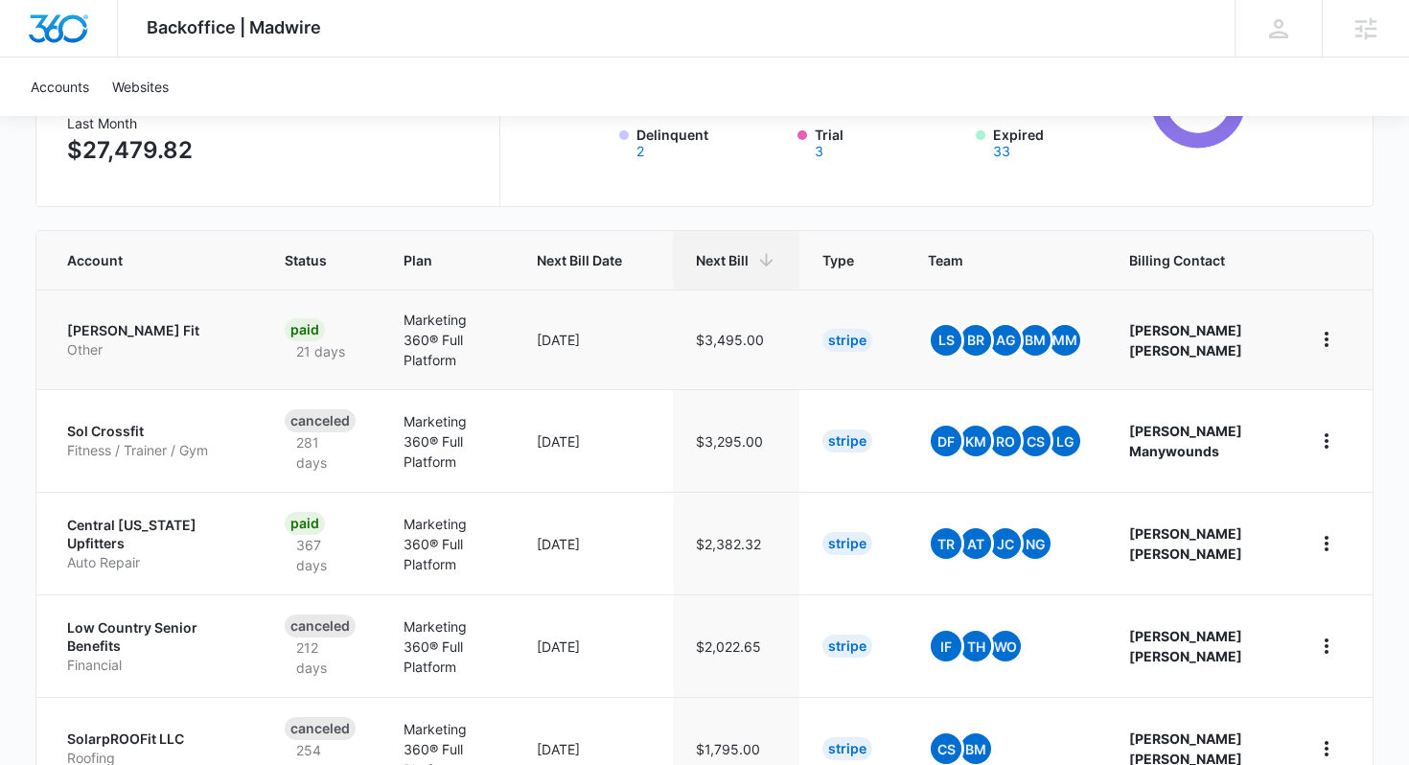
click at [102, 323] on p "Sanford Fit" at bounding box center [153, 330] width 172 height 19
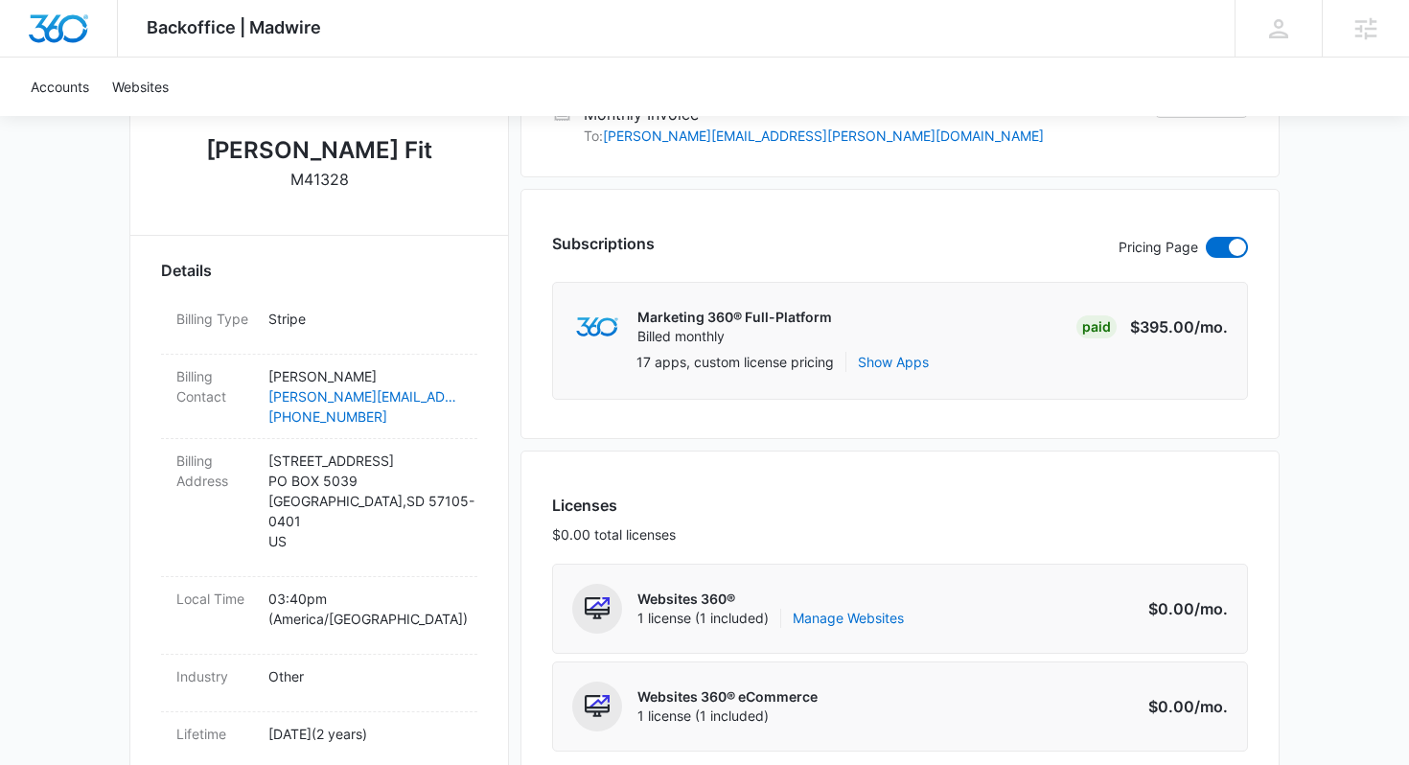
scroll to position [235, 0]
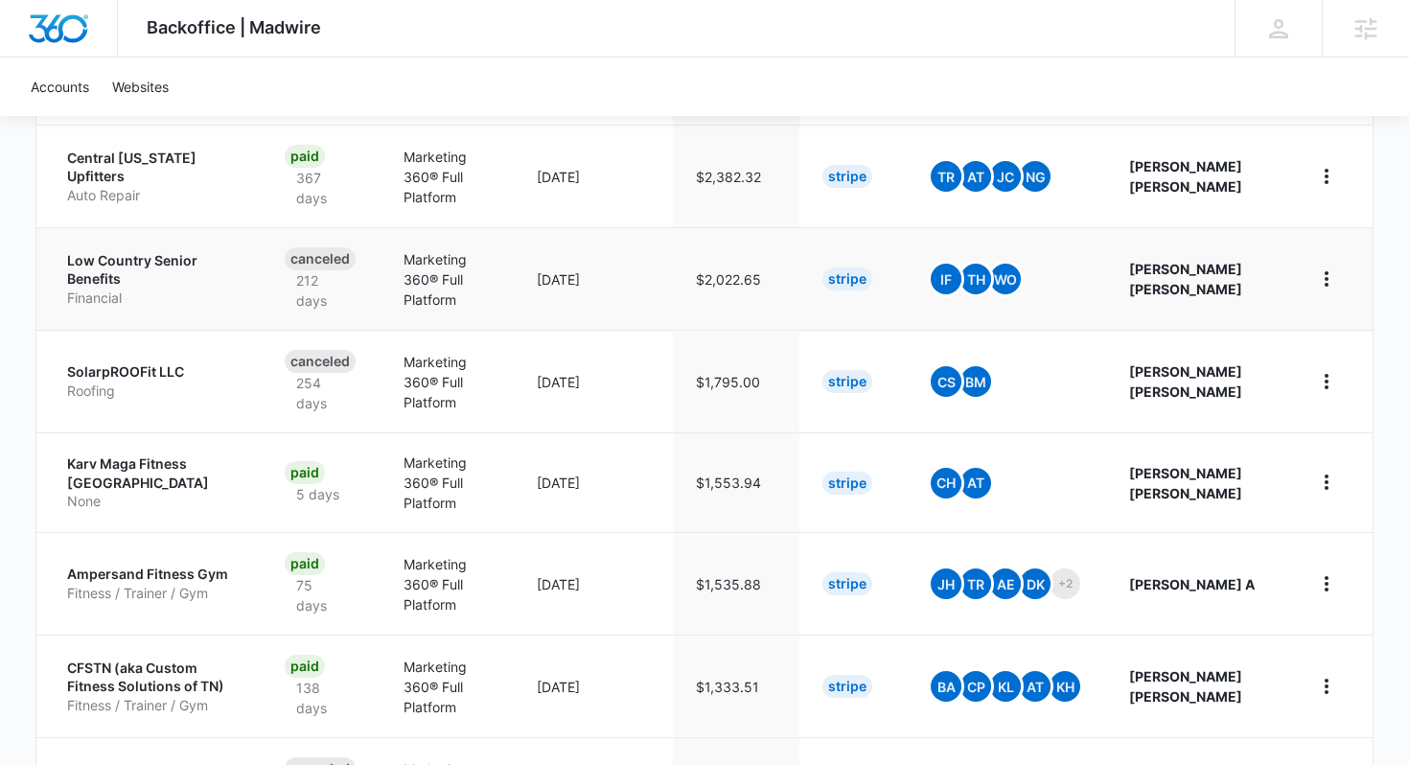
scroll to position [694, 0]
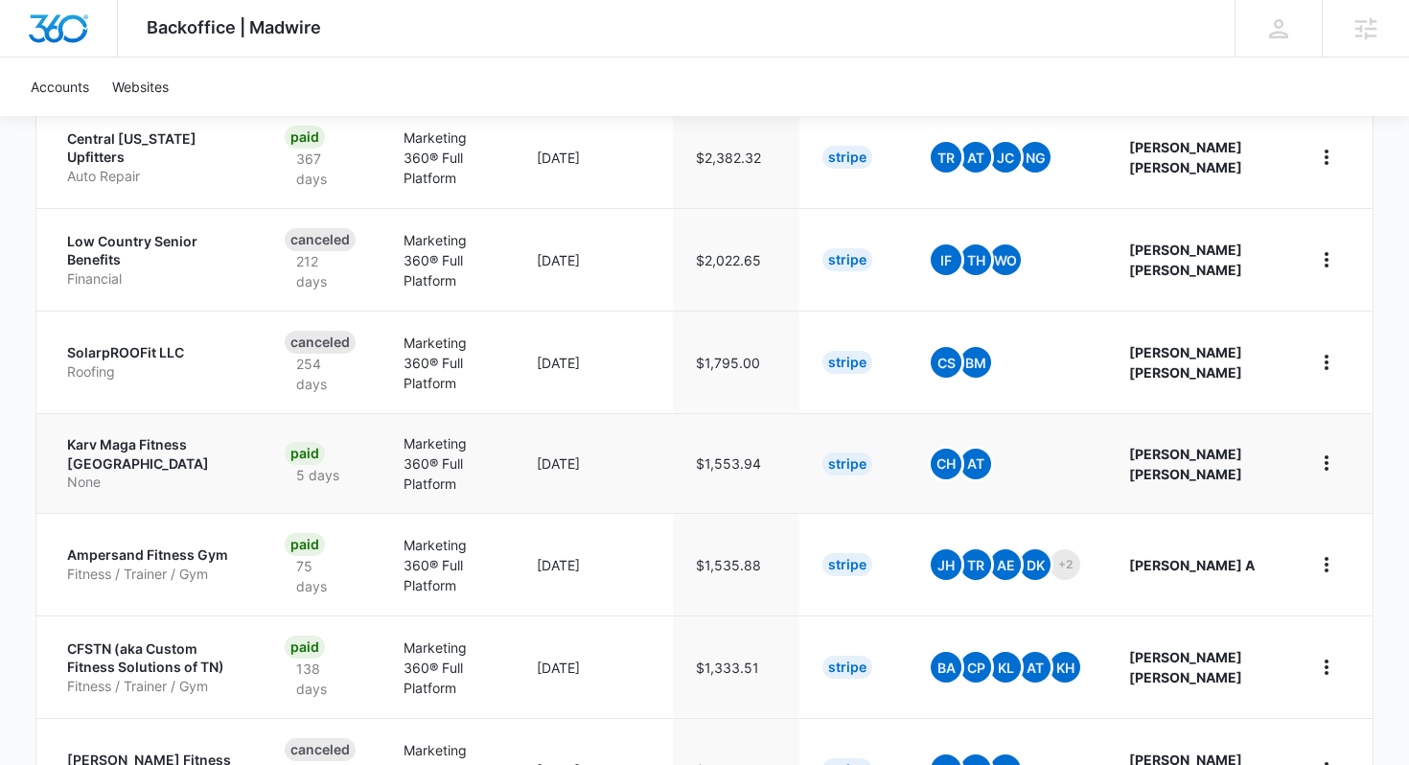
click at [207, 455] on p "Karv Maga Fitness Chicago" at bounding box center [153, 453] width 172 height 37
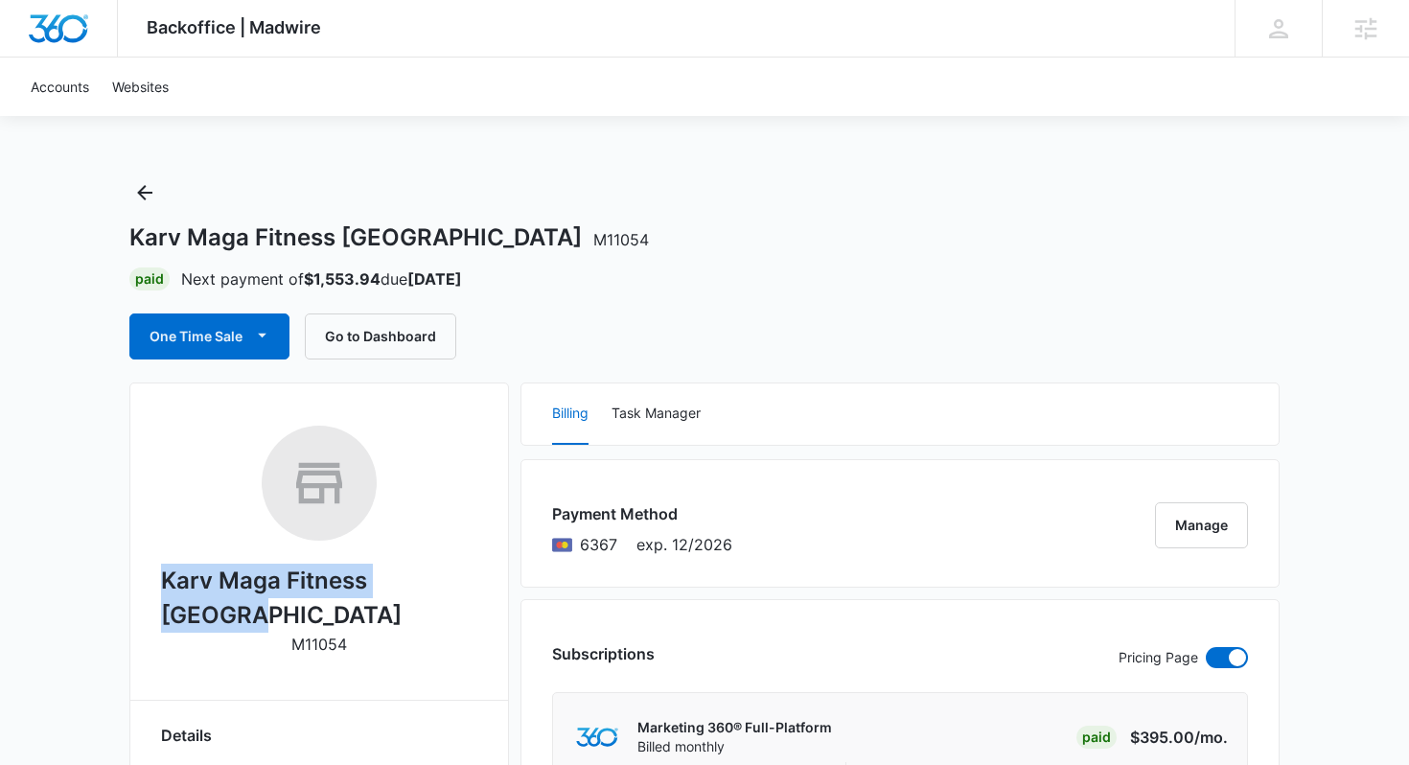
drag, startPoint x: 156, startPoint y: 580, endPoint x: 499, endPoint y: 578, distance: 343.1
copy h2 "Karv Maga Fitness Chicago"
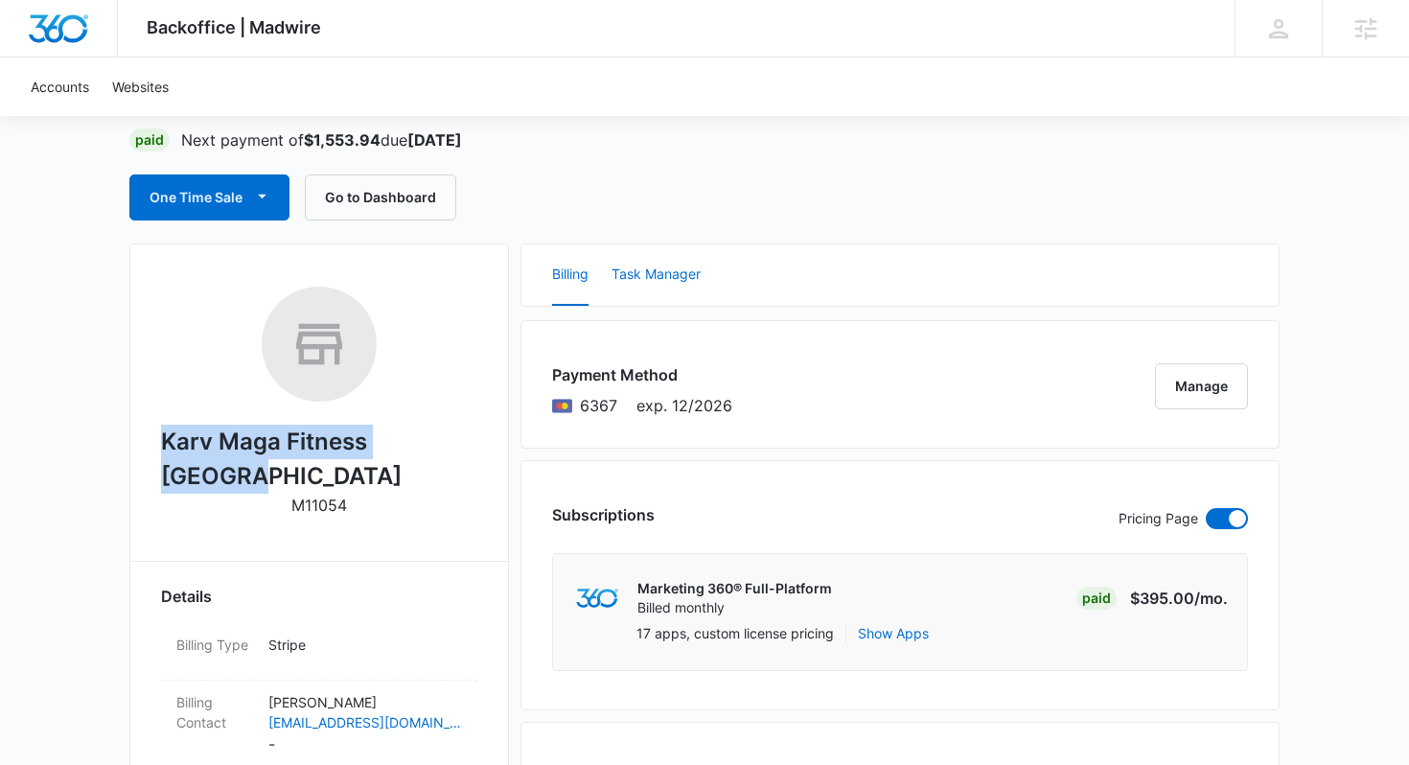
scroll to position [137, 0]
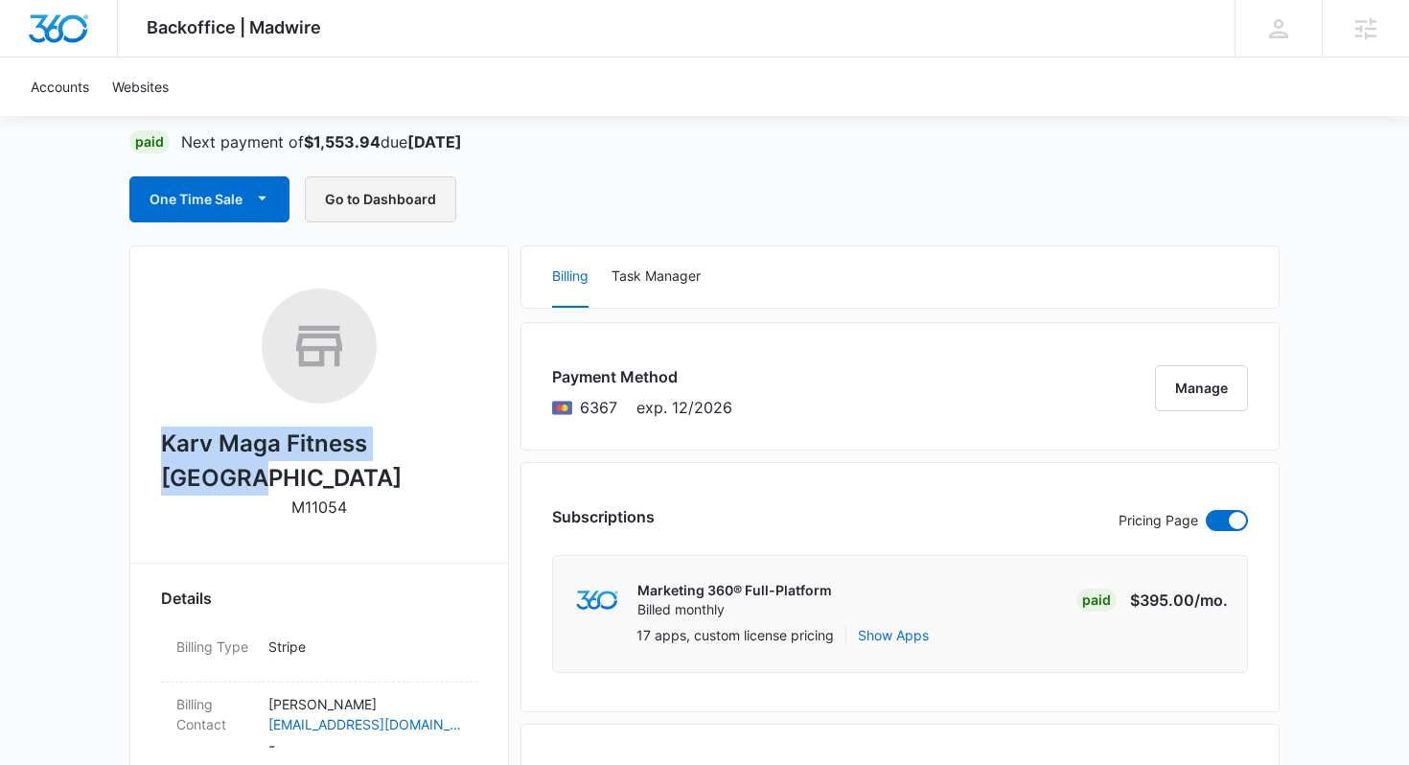
click at [370, 204] on button "Go to Dashboard" at bounding box center [380, 199] width 151 height 46
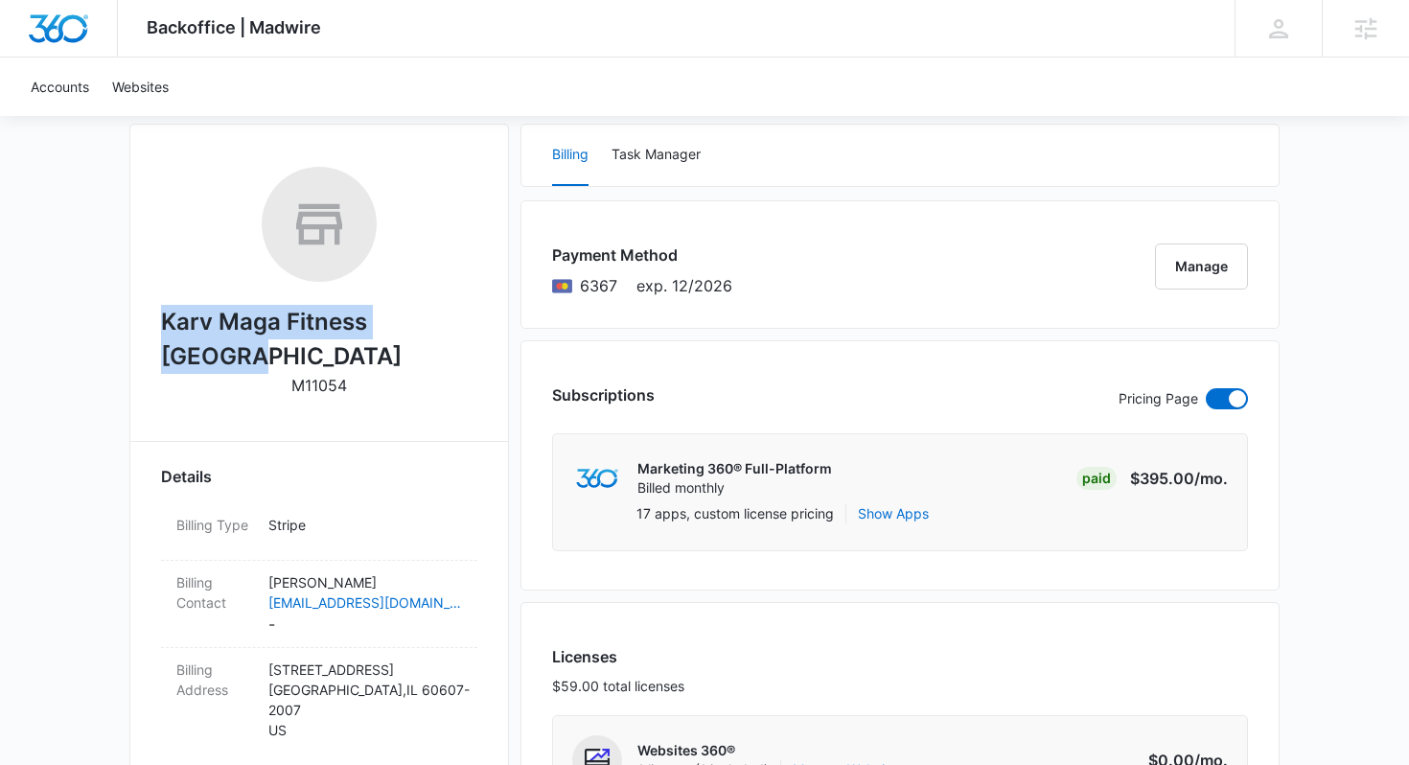
scroll to position [0, 0]
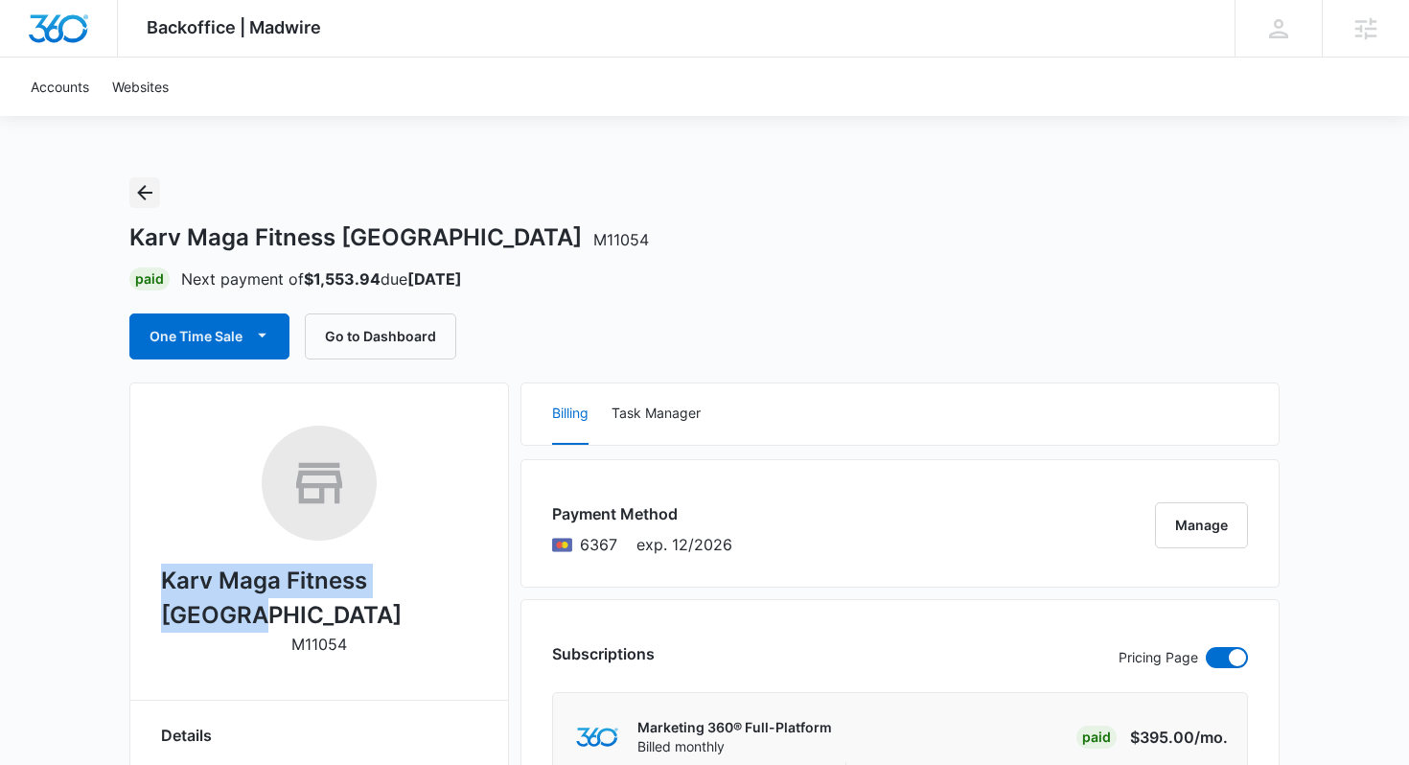
click at [144, 205] on button "Back" at bounding box center [144, 192] width 31 height 31
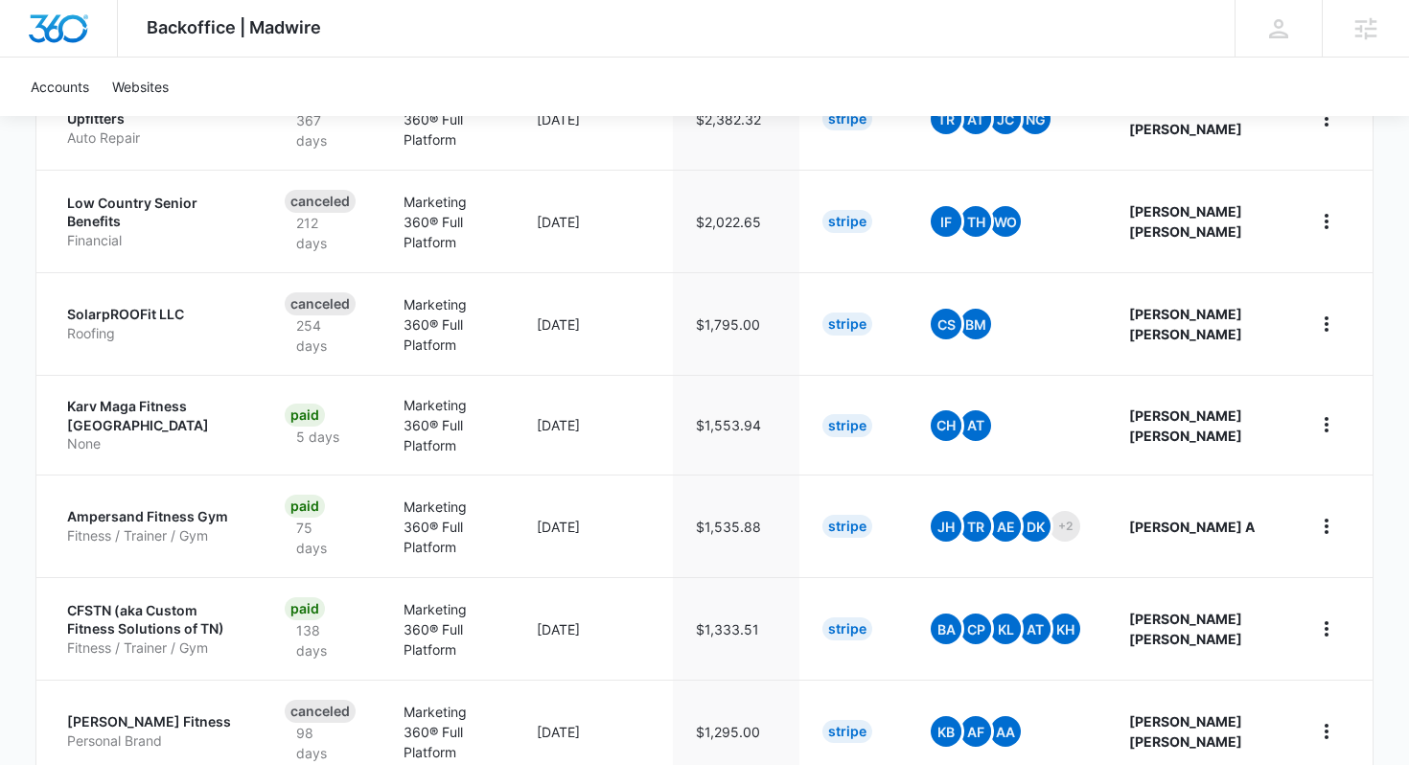
scroll to position [783, 0]
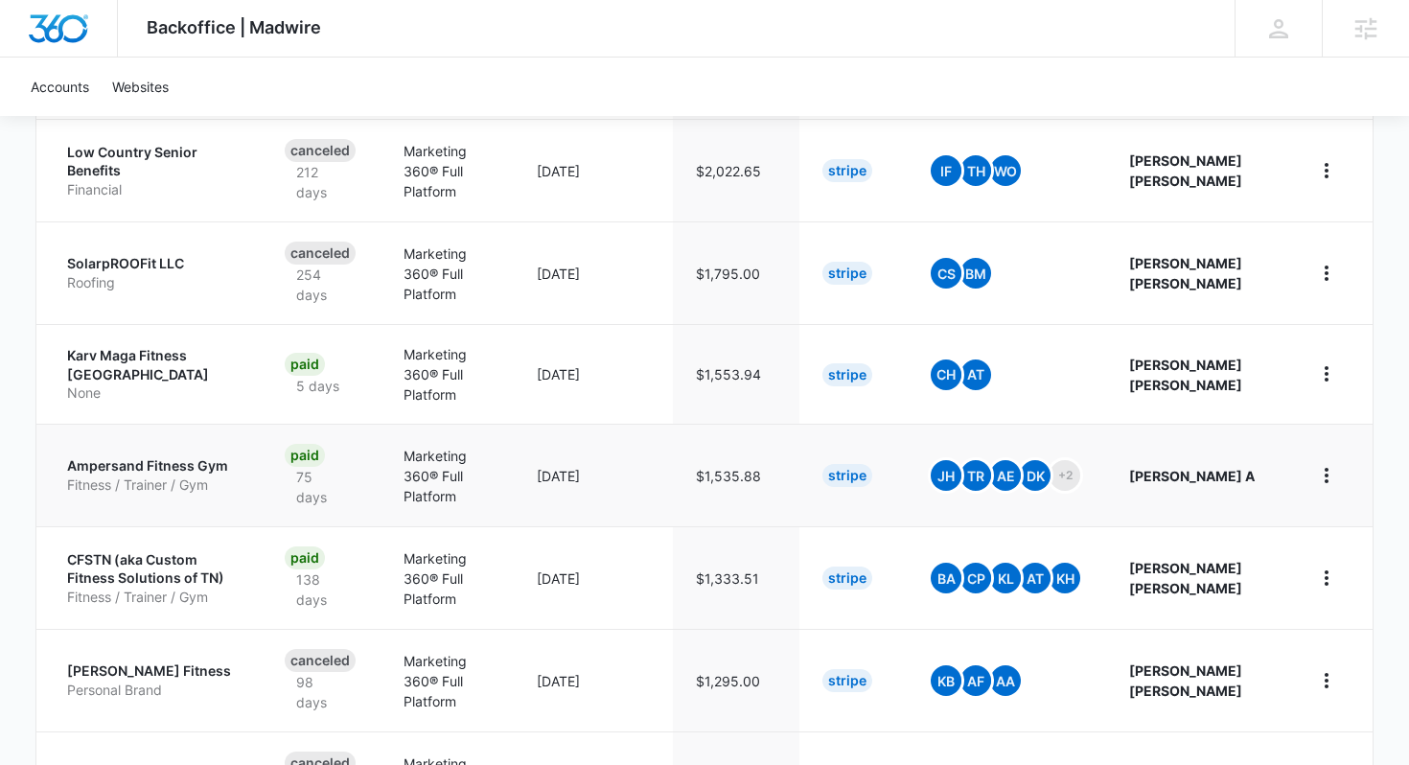
click at [135, 461] on p "Ampersand Fitness Gym" at bounding box center [153, 465] width 172 height 19
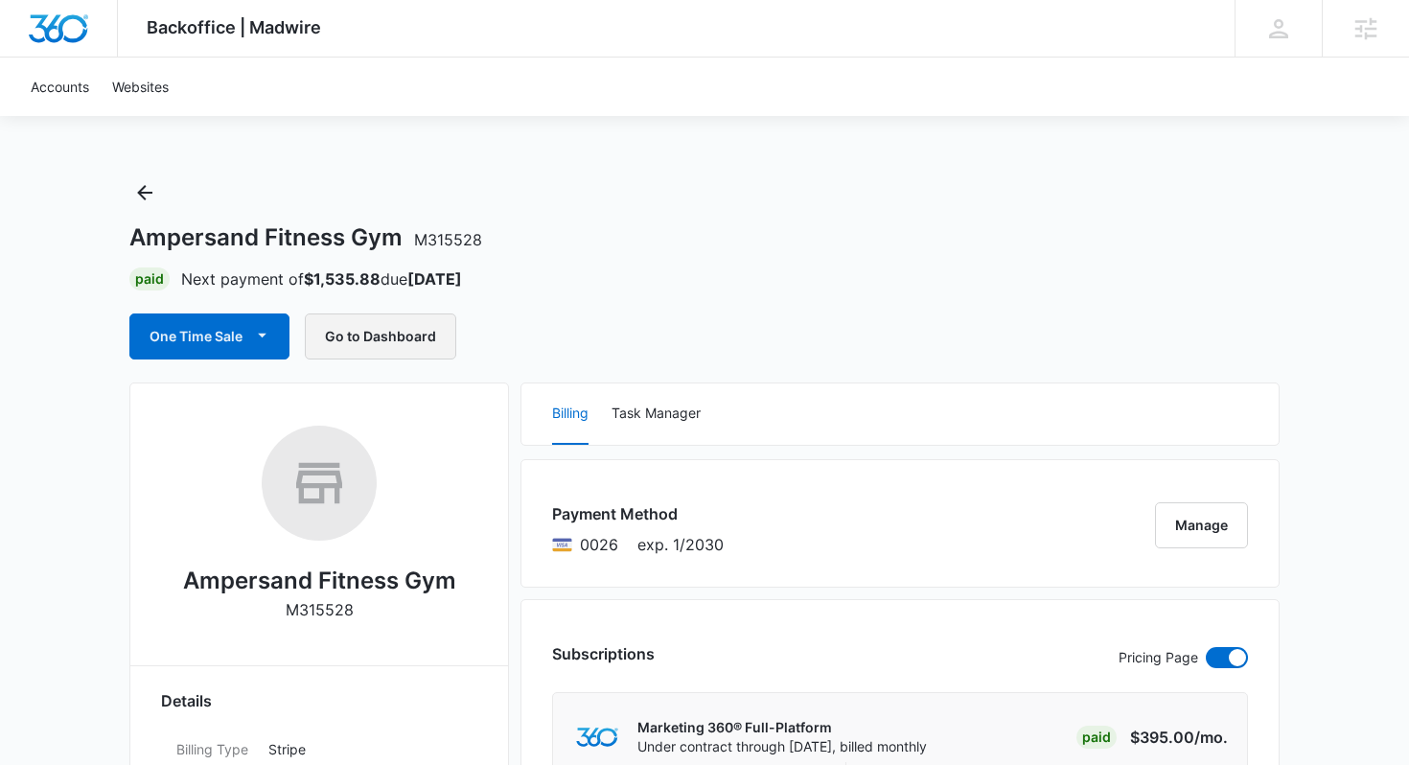
click at [381, 330] on button "Go to Dashboard" at bounding box center [380, 336] width 151 height 46
drag, startPoint x: 123, startPoint y: 242, endPoint x: 400, endPoint y: 246, distance: 277.0
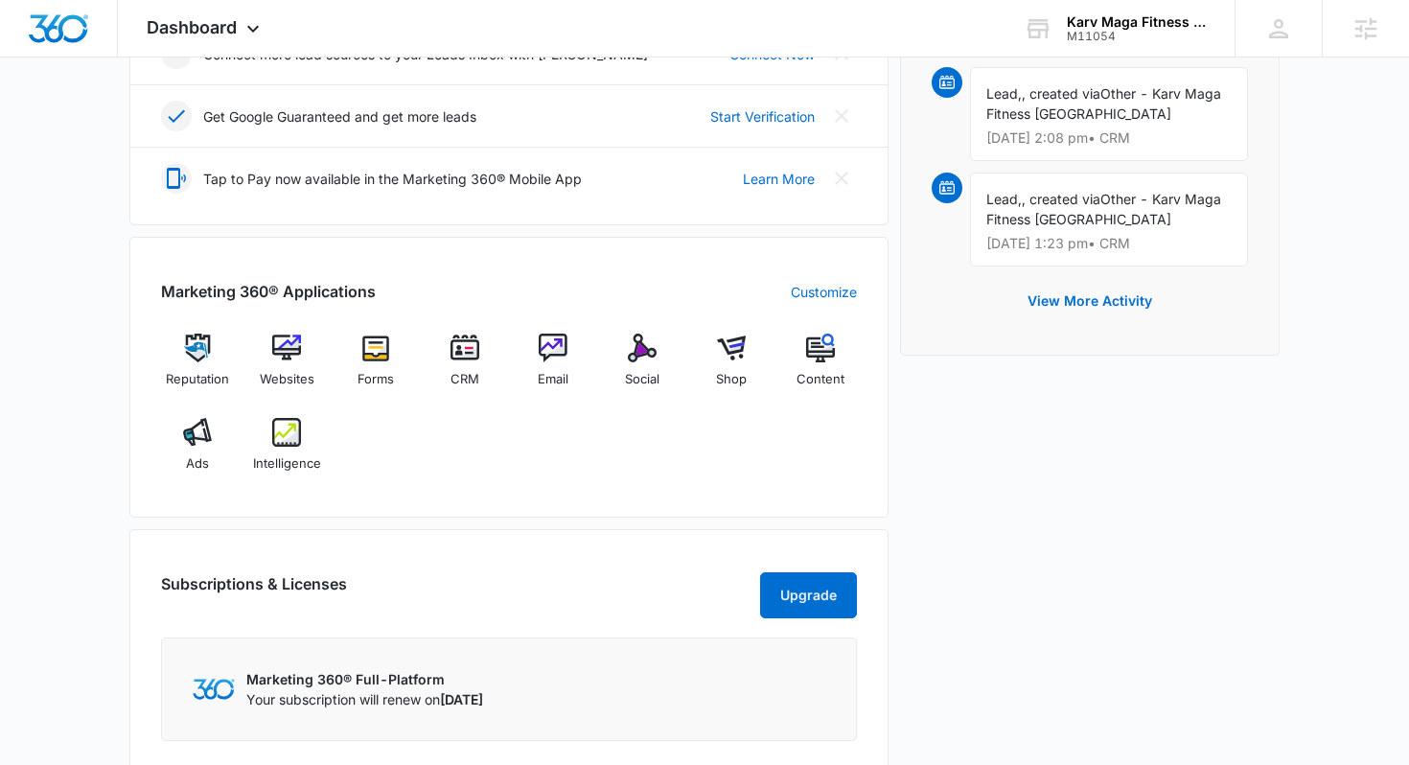
scroll to position [939, 0]
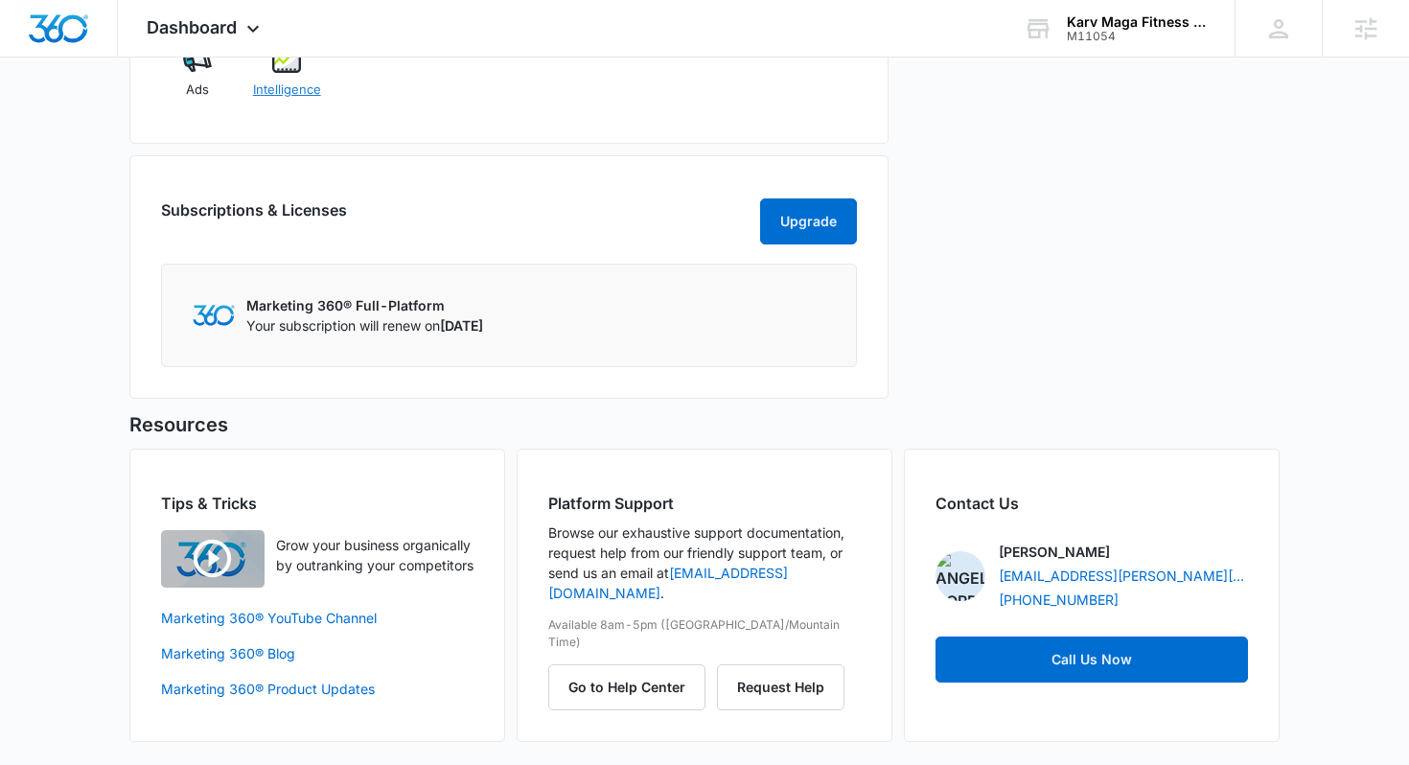
click at [275, 95] on span "Intelligence" at bounding box center [287, 90] width 68 height 19
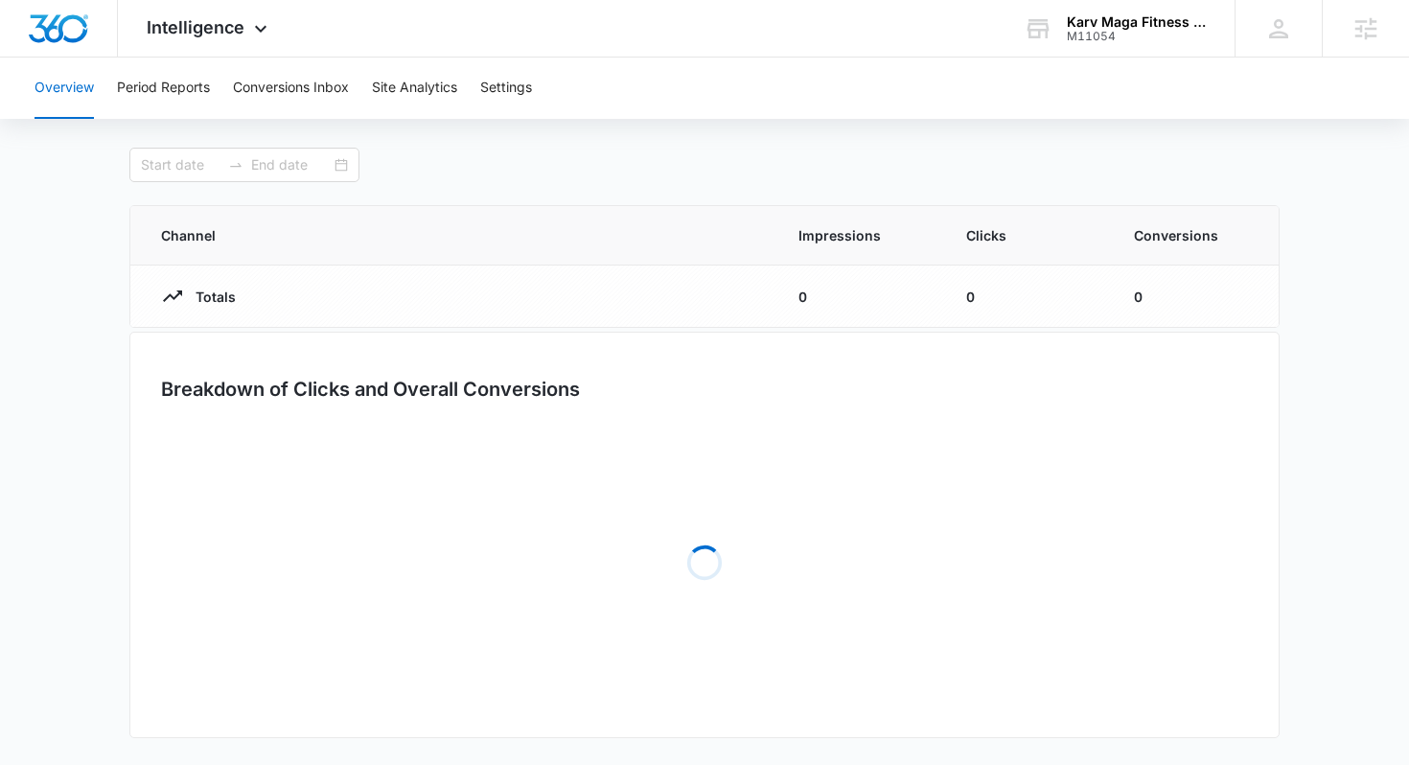
type input "07/13/2025"
type input "08/12/2025"
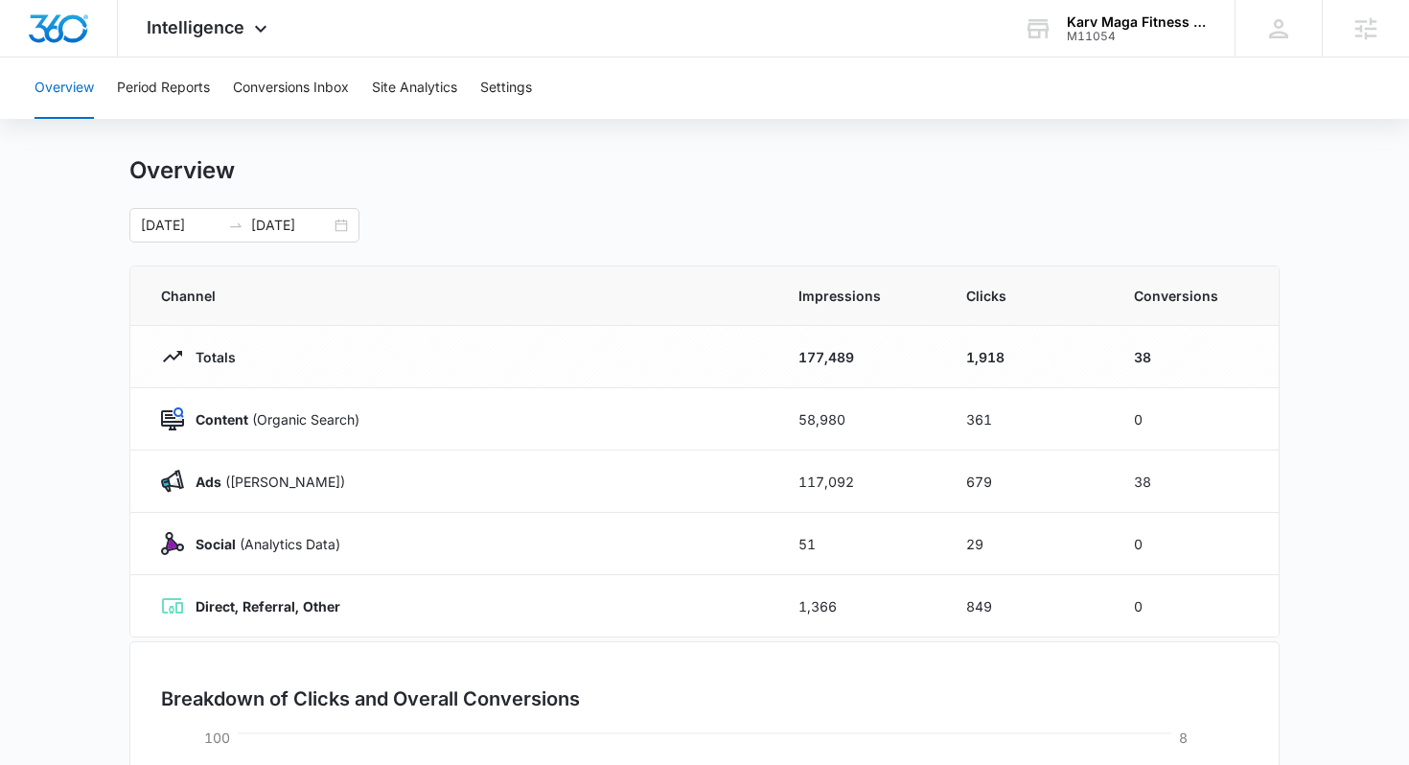
scroll to position [25, 0]
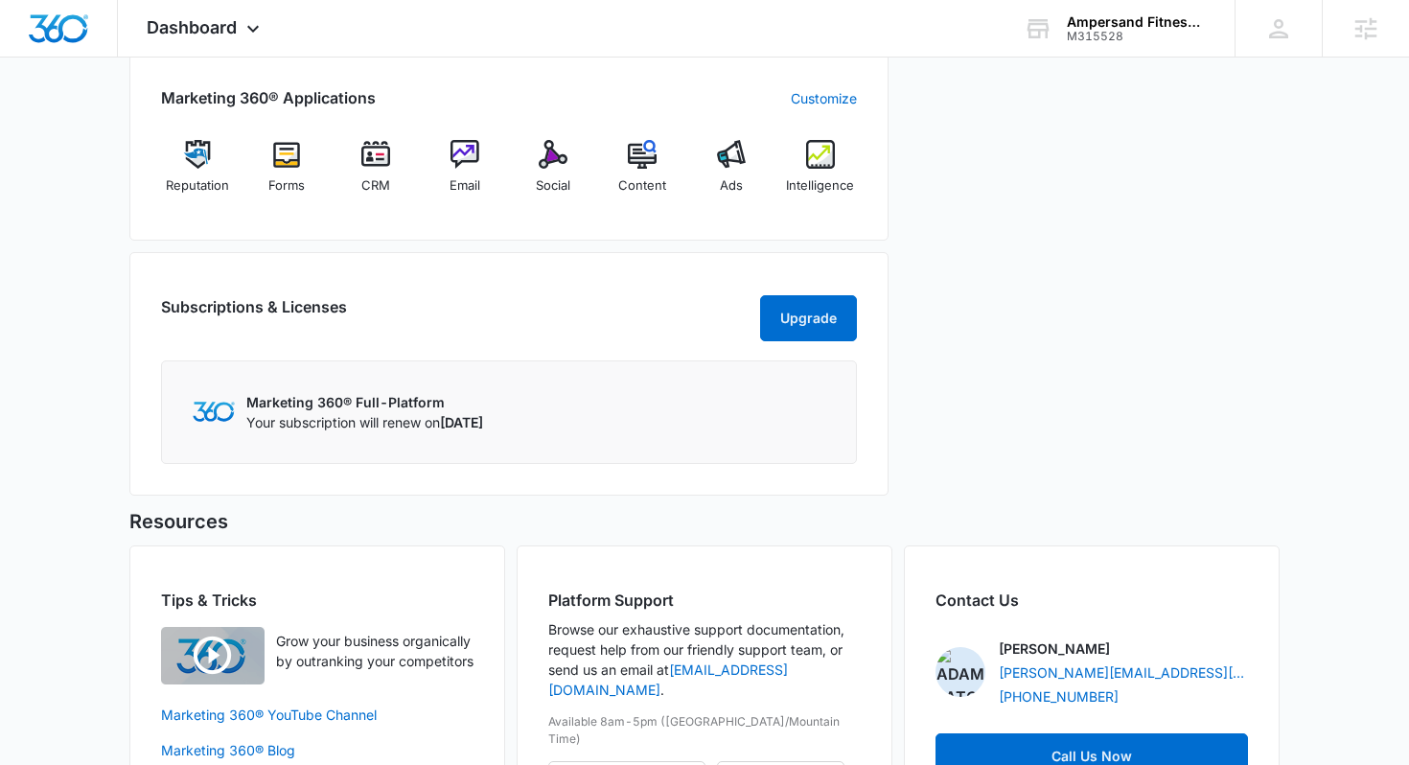
scroll to position [758, 0]
click at [800, 166] on div "Intelligence" at bounding box center [820, 175] width 74 height 69
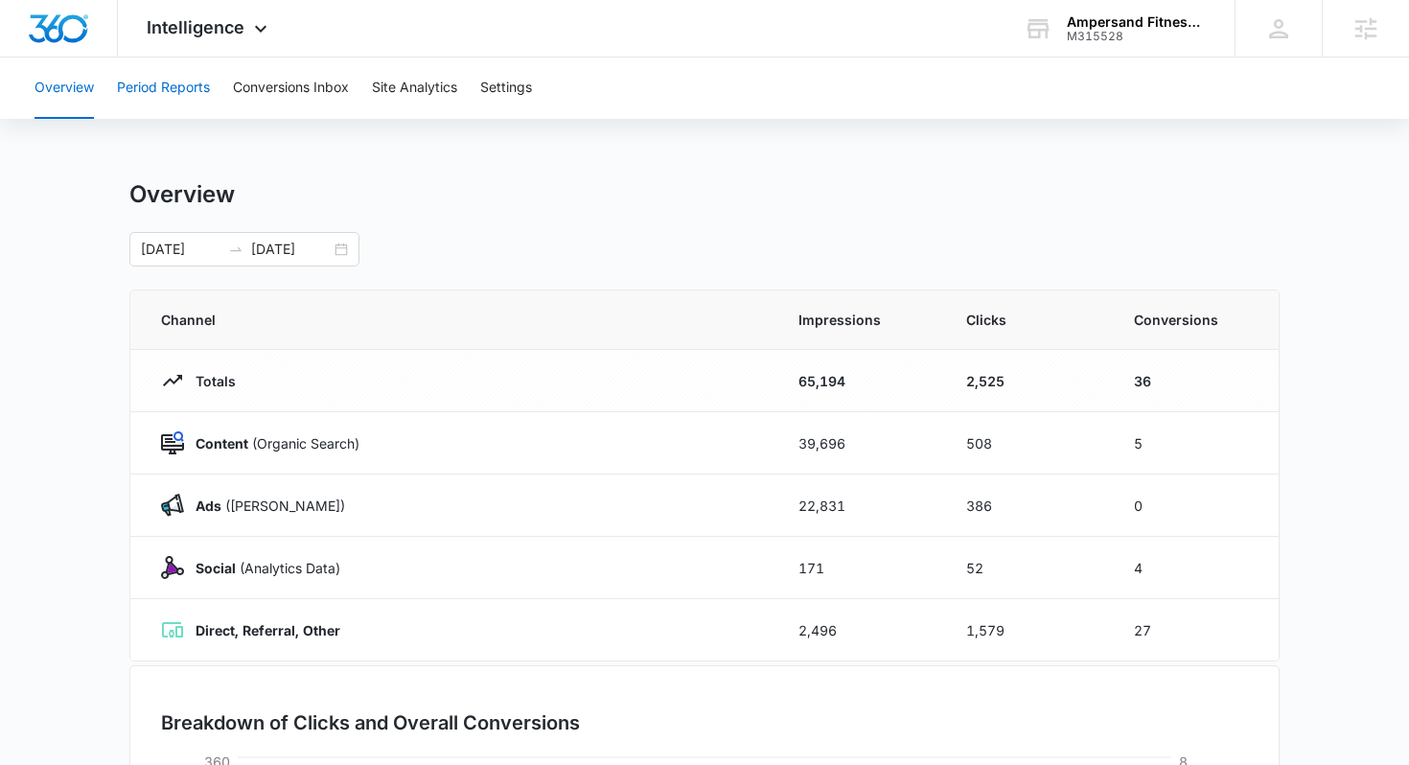
click at [170, 67] on button "Period Reports" at bounding box center [163, 88] width 93 height 61
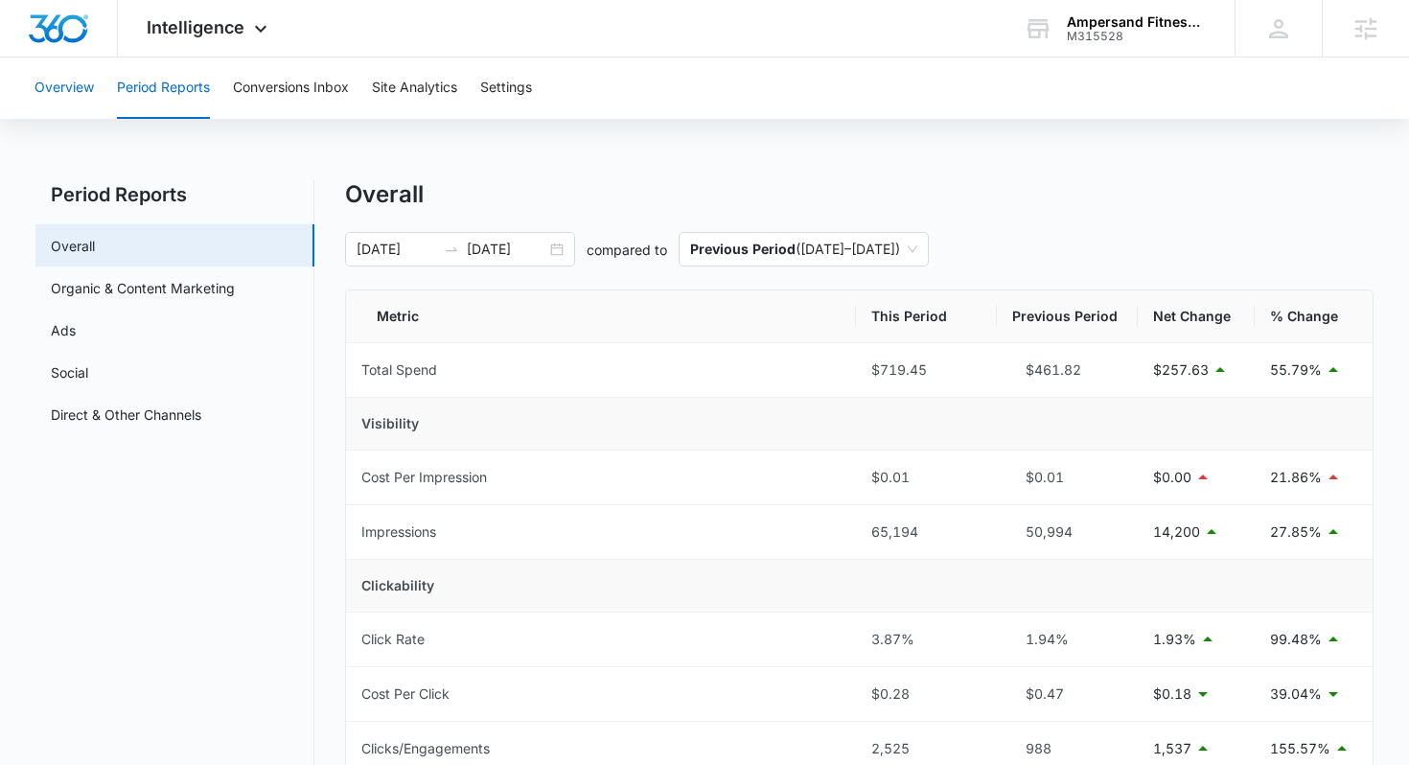
click at [51, 90] on button "Overview" at bounding box center [64, 88] width 59 height 61
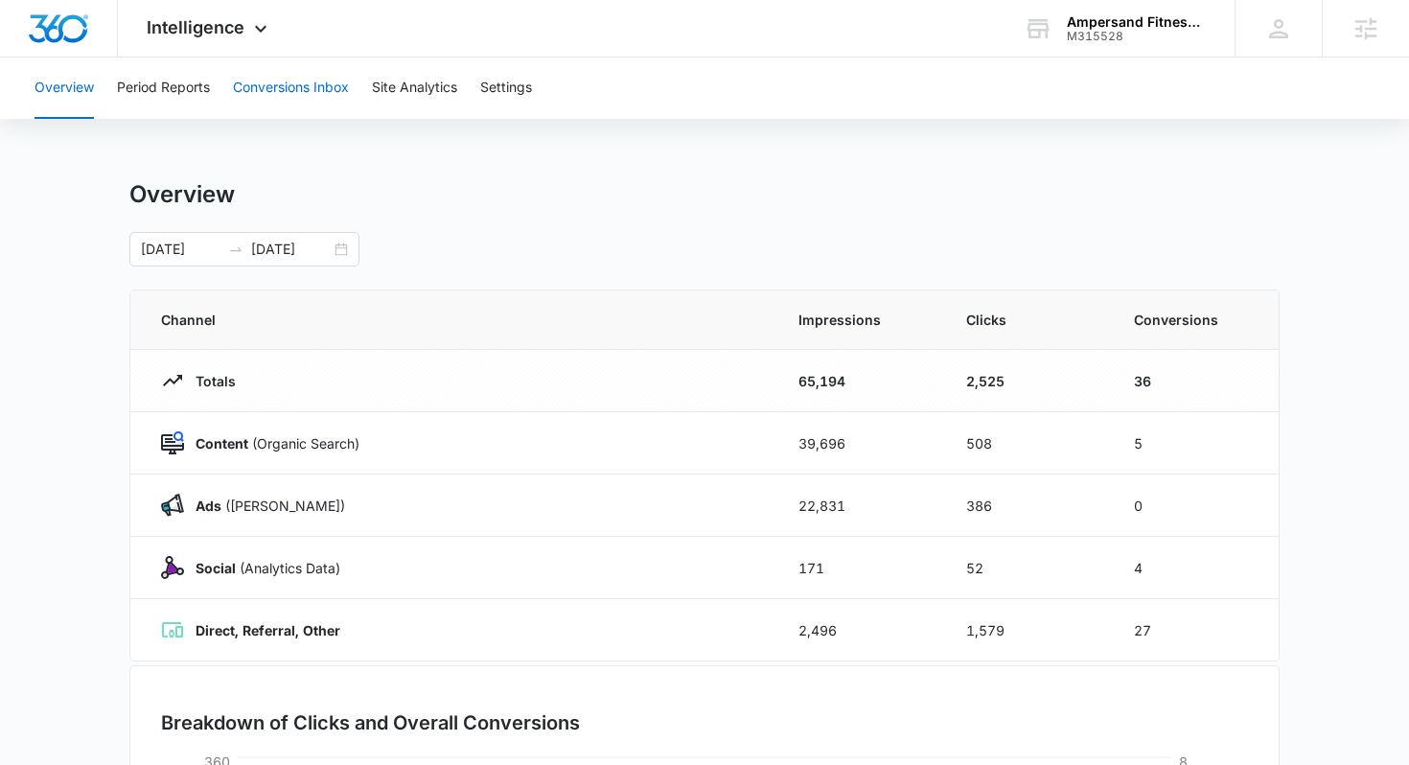
click at [269, 87] on button "Conversions Inbox" at bounding box center [291, 88] width 116 height 61
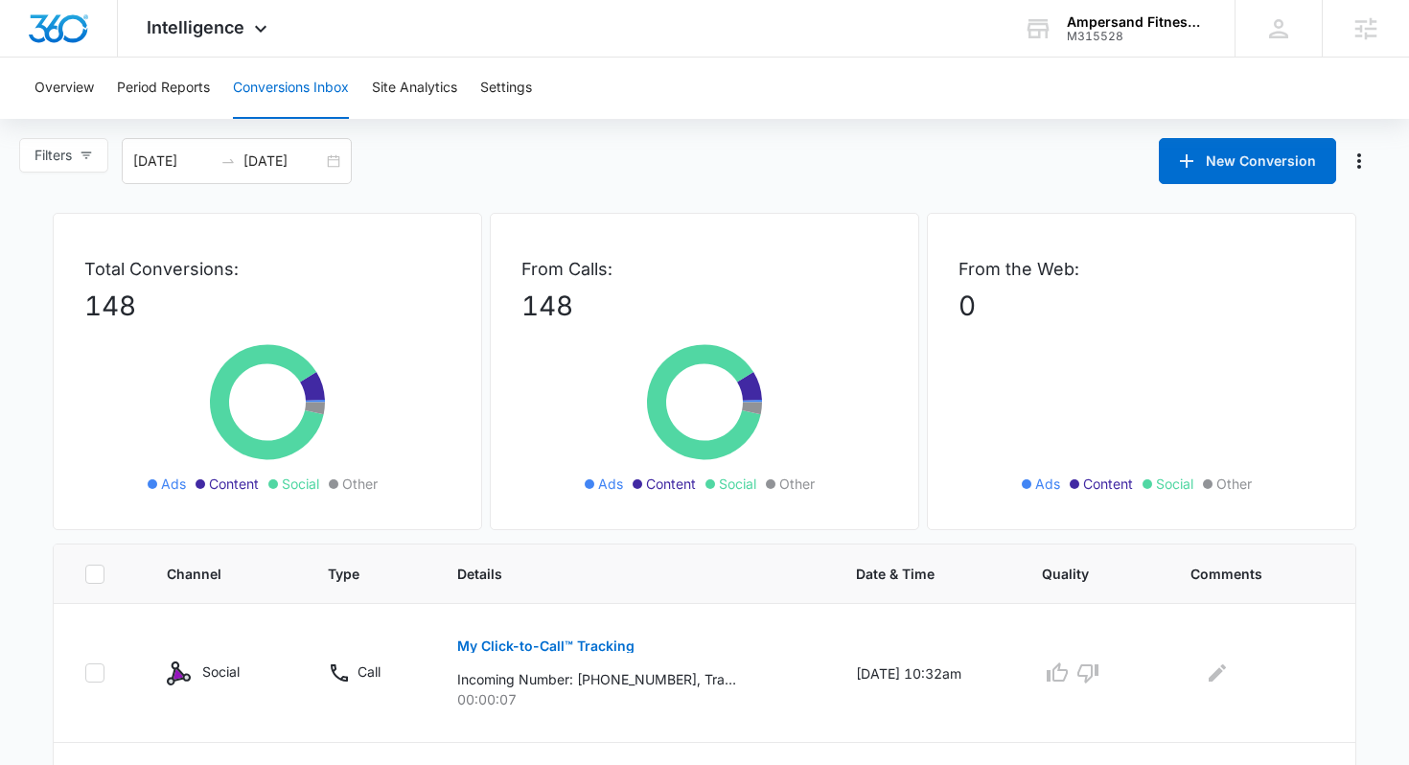
scroll to position [10, 0]
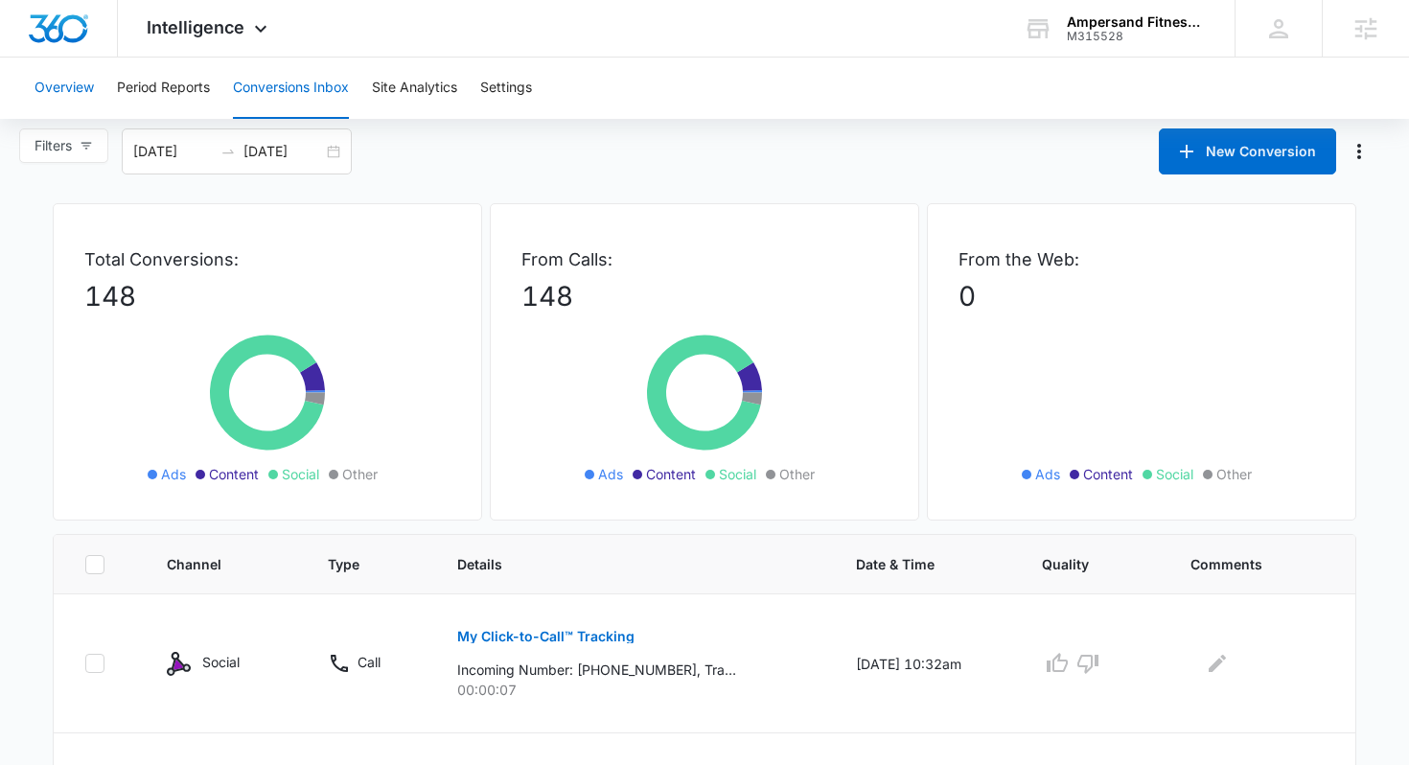
click at [48, 81] on button "Overview" at bounding box center [64, 88] width 59 height 61
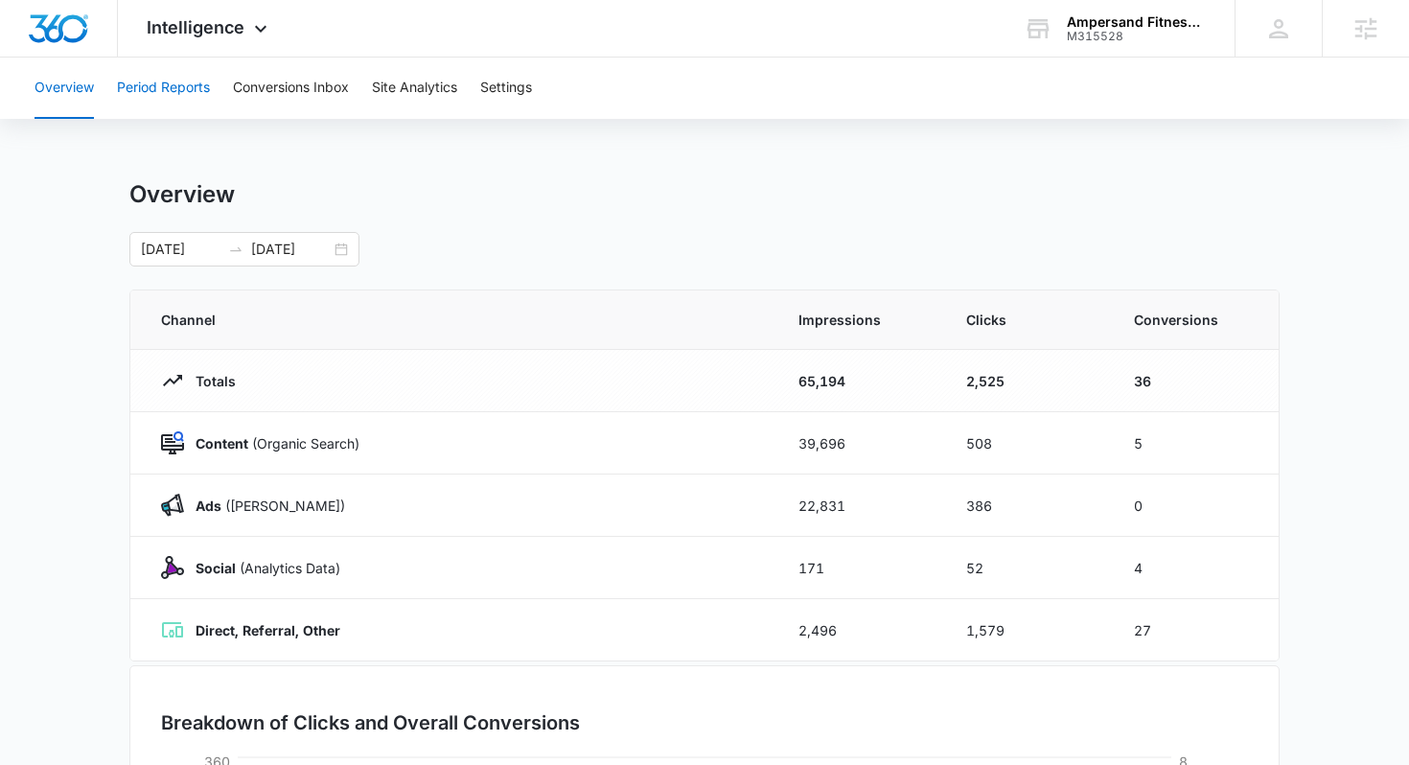
click at [181, 81] on button "Period Reports" at bounding box center [163, 88] width 93 height 61
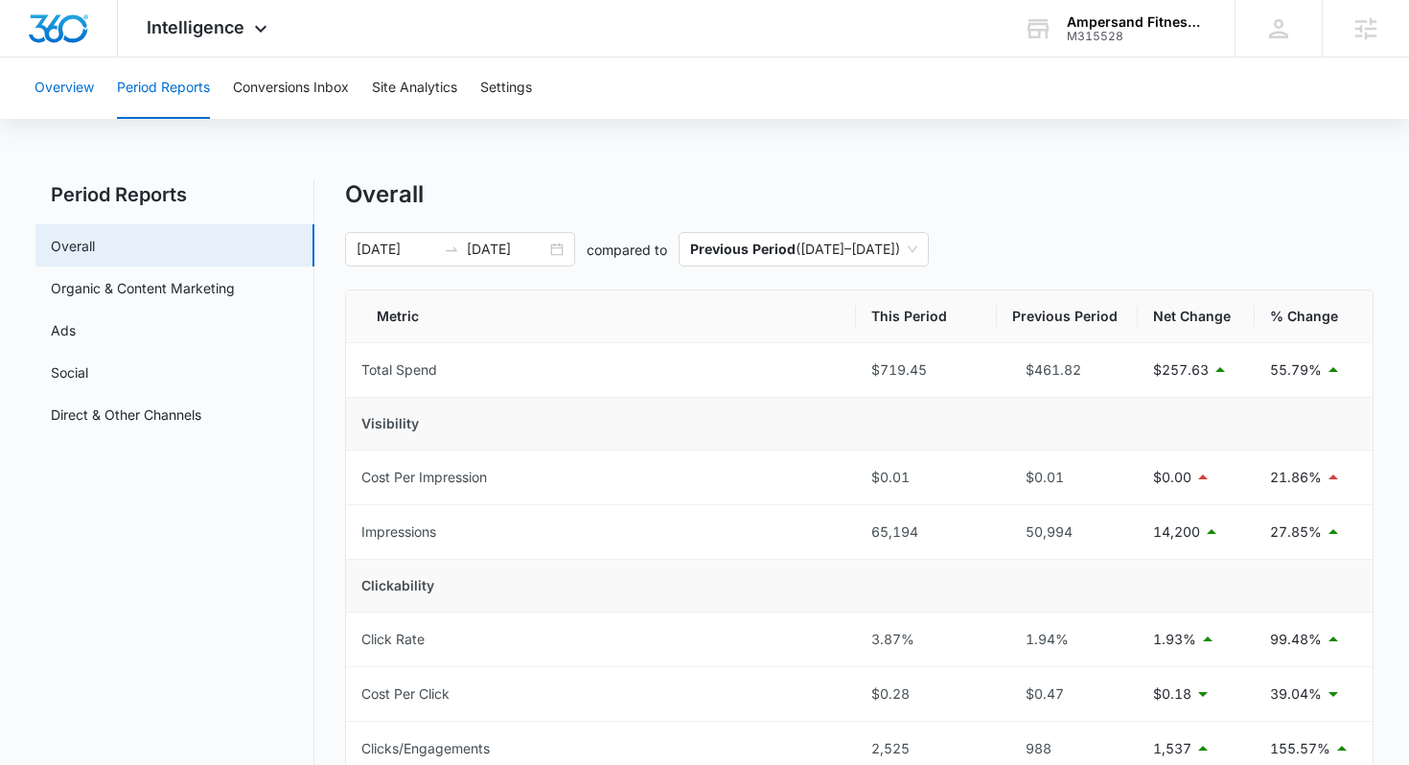
click at [74, 113] on button "Overview" at bounding box center [64, 88] width 59 height 61
